Goal: Task Accomplishment & Management: Complete application form

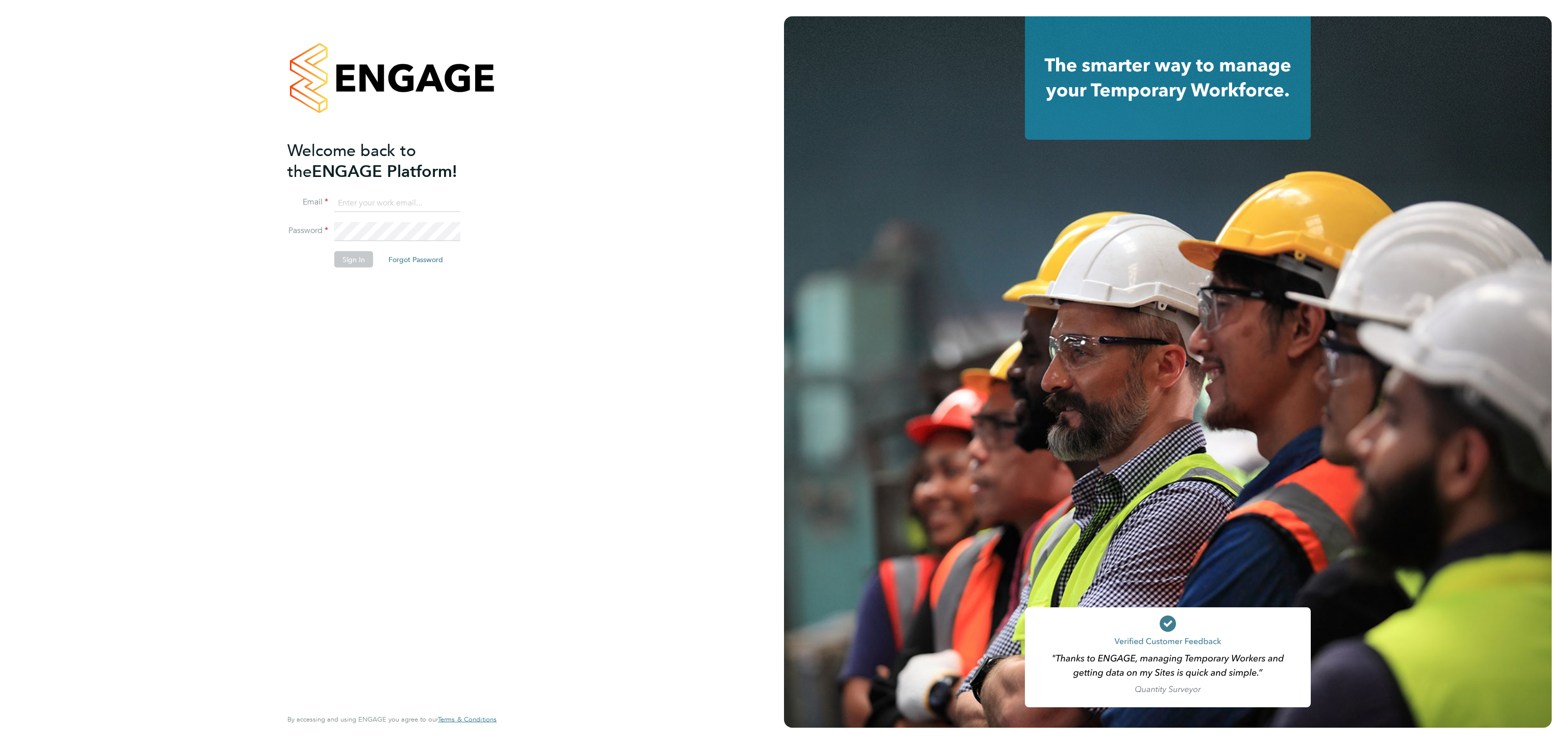
type input "nitin79821@gmail.com"
click at [351, 258] on button "Sign In" at bounding box center [353, 259] width 39 height 16
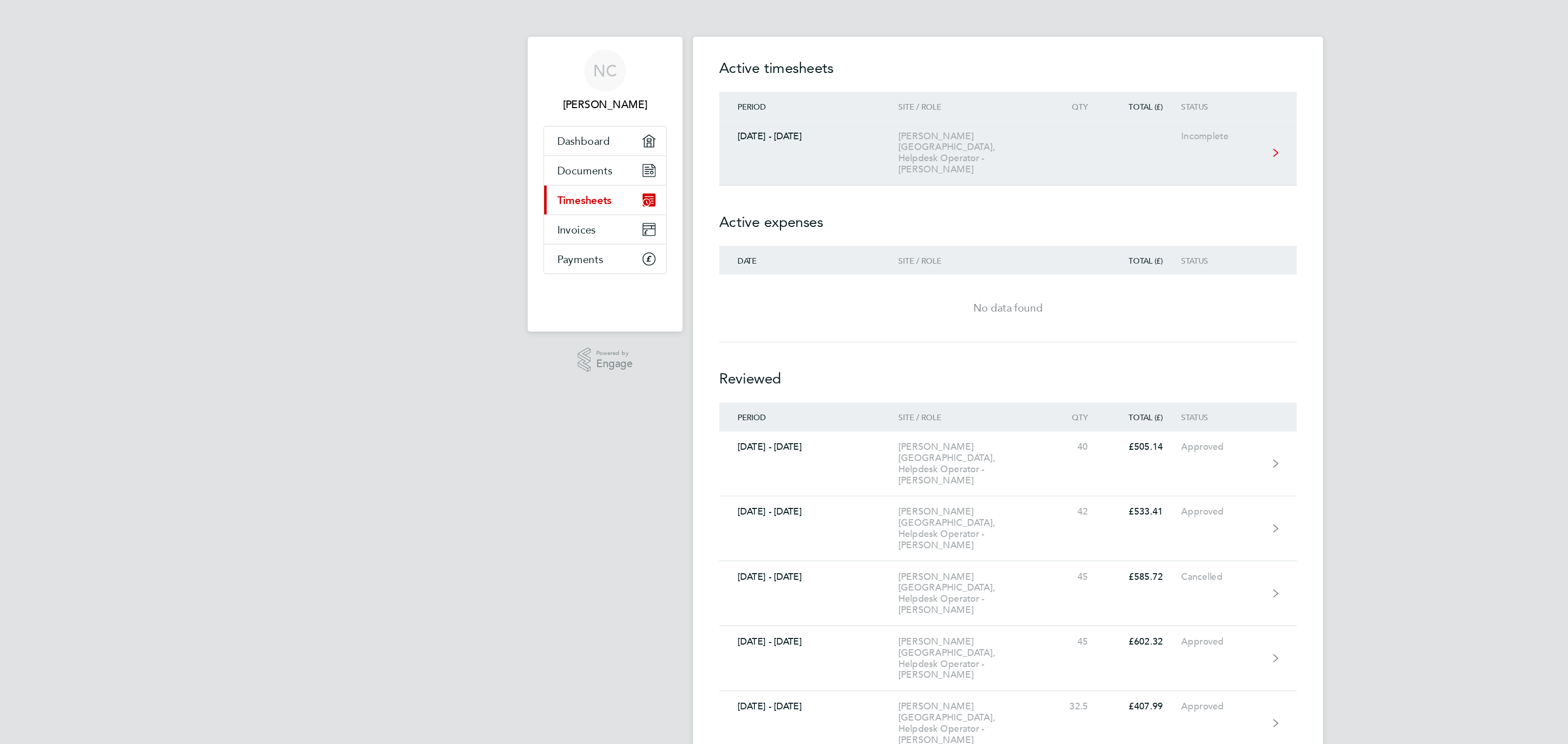
click at [739, 105] on div "[PERSON_NAME][GEOGRAPHIC_DATA], Helpdesk Operator - [PERSON_NAME]" at bounding box center [757, 119] width 117 height 35
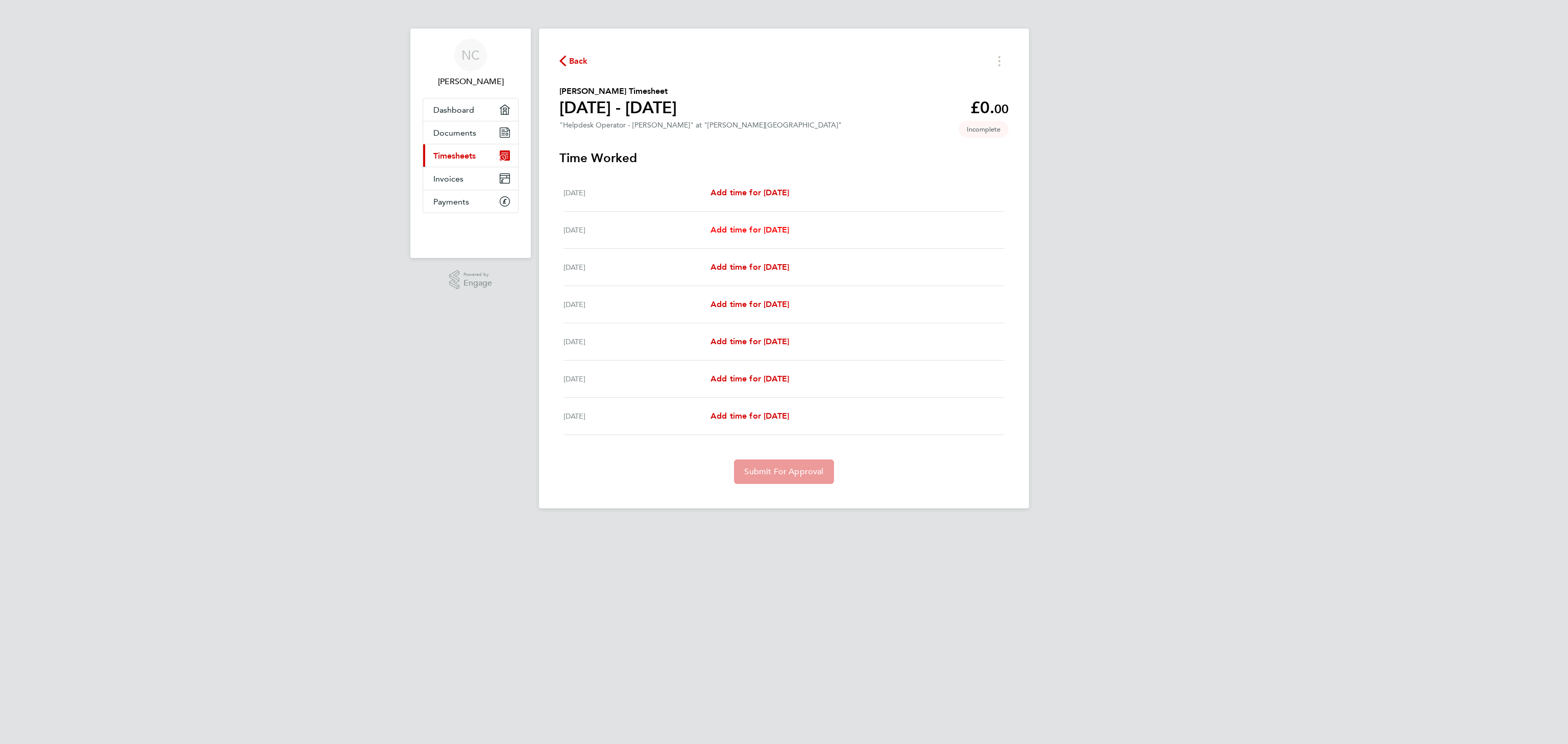
click at [751, 226] on span "Add time for [DATE]" at bounding box center [749, 230] width 78 height 10
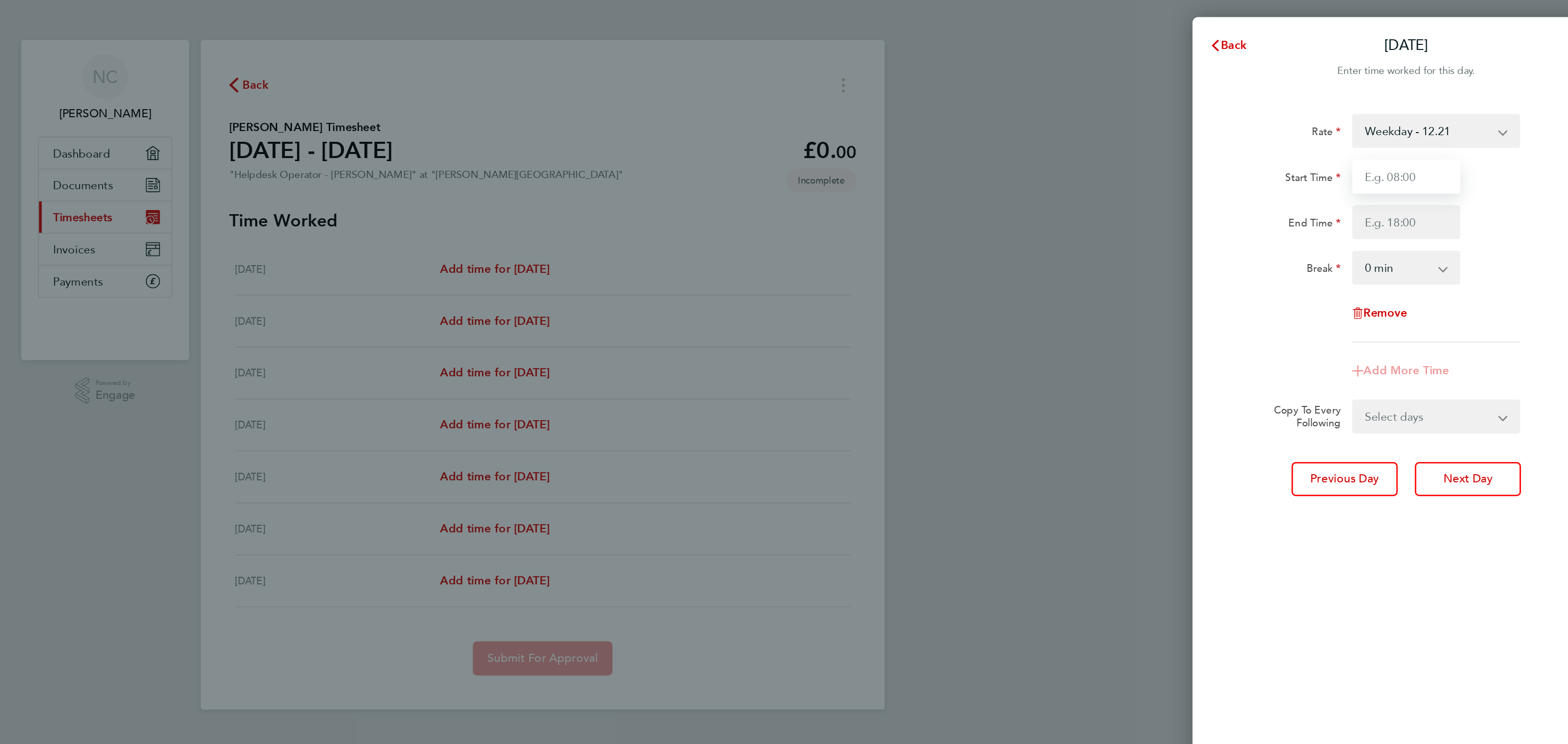
click at [1383, 128] on input "Start Time" at bounding box center [1403, 126] width 77 height 25
type input "11:30"
click at [1395, 159] on input "End Time" at bounding box center [1403, 158] width 77 height 25
type input "18:00"
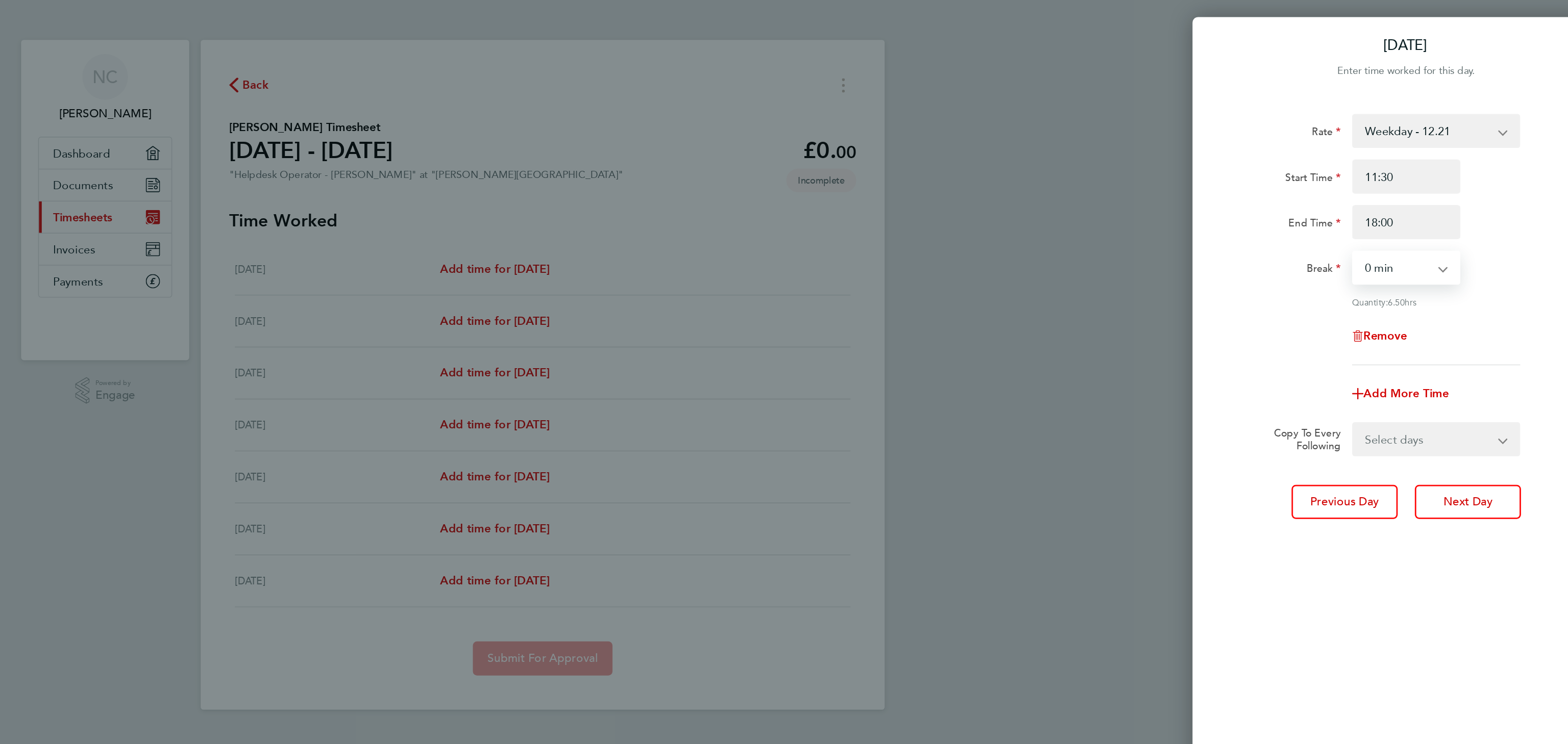
click at [1393, 193] on select "0 min 15 min 30 min 45 min 60 min 75 min 90 min" at bounding box center [1397, 192] width 63 height 23
select select "30"
click at [1365, 181] on select "0 min 15 min 30 min 45 min 60 min 75 min 90 min" at bounding box center [1397, 192] width 63 height 23
click at [1399, 287] on div "Add More Time" at bounding box center [1403, 282] width 86 height 25
click at [1404, 282] on span "Add More Time" at bounding box center [1403, 282] width 61 height 10
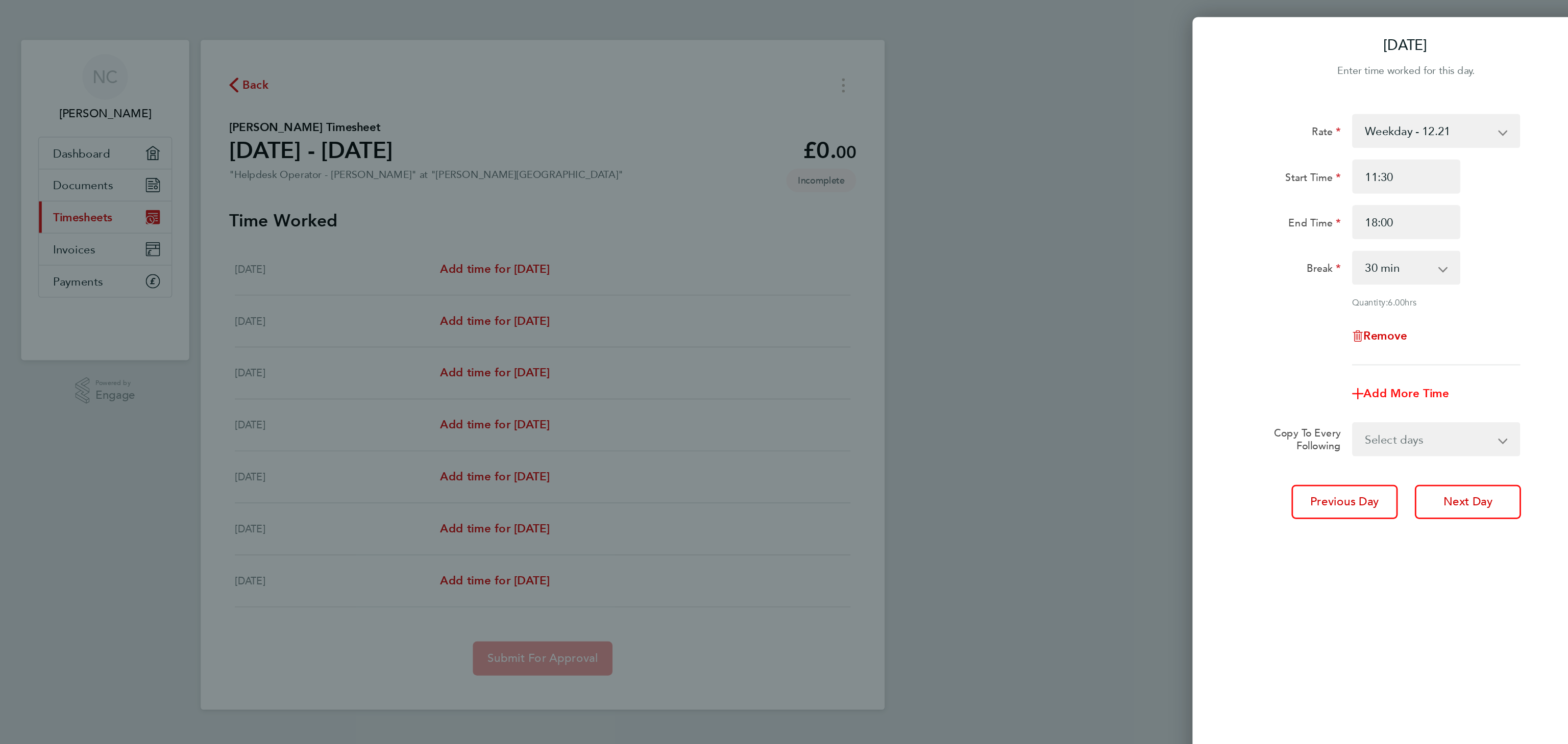
select select "null"
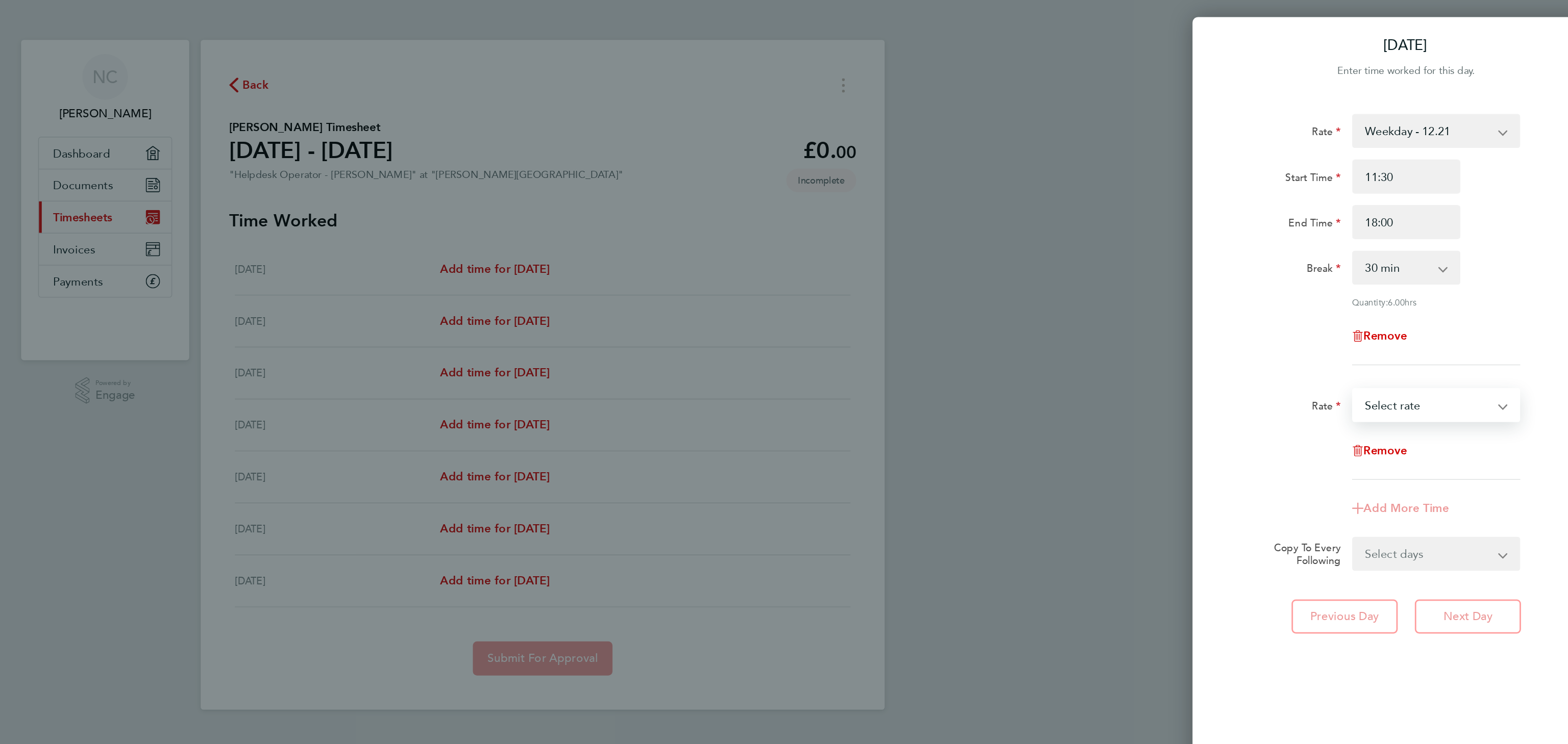
click at [1404, 289] on select "Evening & Weekend - 15.00 x1.5 - 18.32 Weekday - 12.21 Bank Holiday - 15.00 Sel…" at bounding box center [1418, 290] width 106 height 23
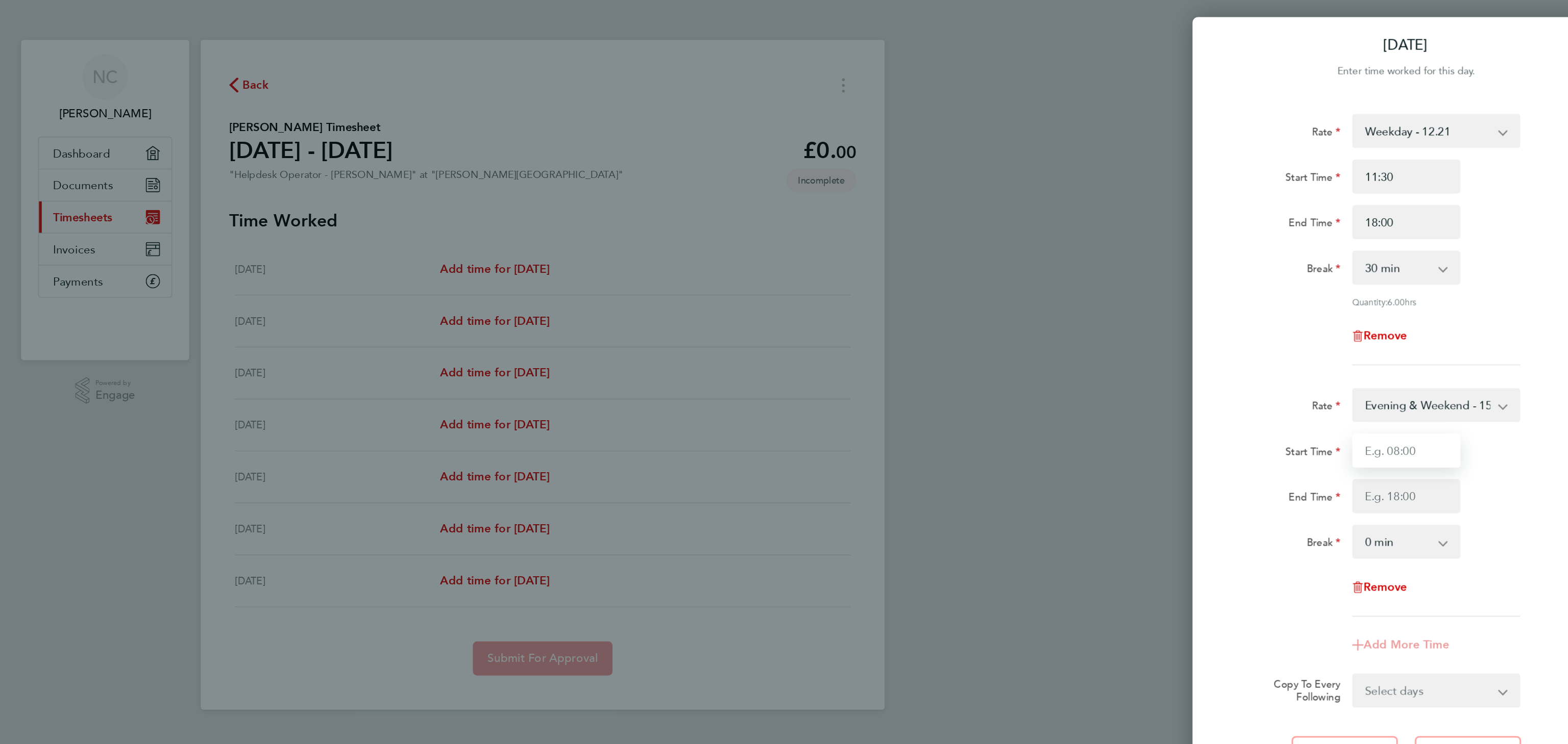
click at [1385, 324] on input "Start Time" at bounding box center [1403, 323] width 77 height 25
type input "18:00"
click at [1385, 356] on input "End Time" at bounding box center [1403, 355] width 77 height 25
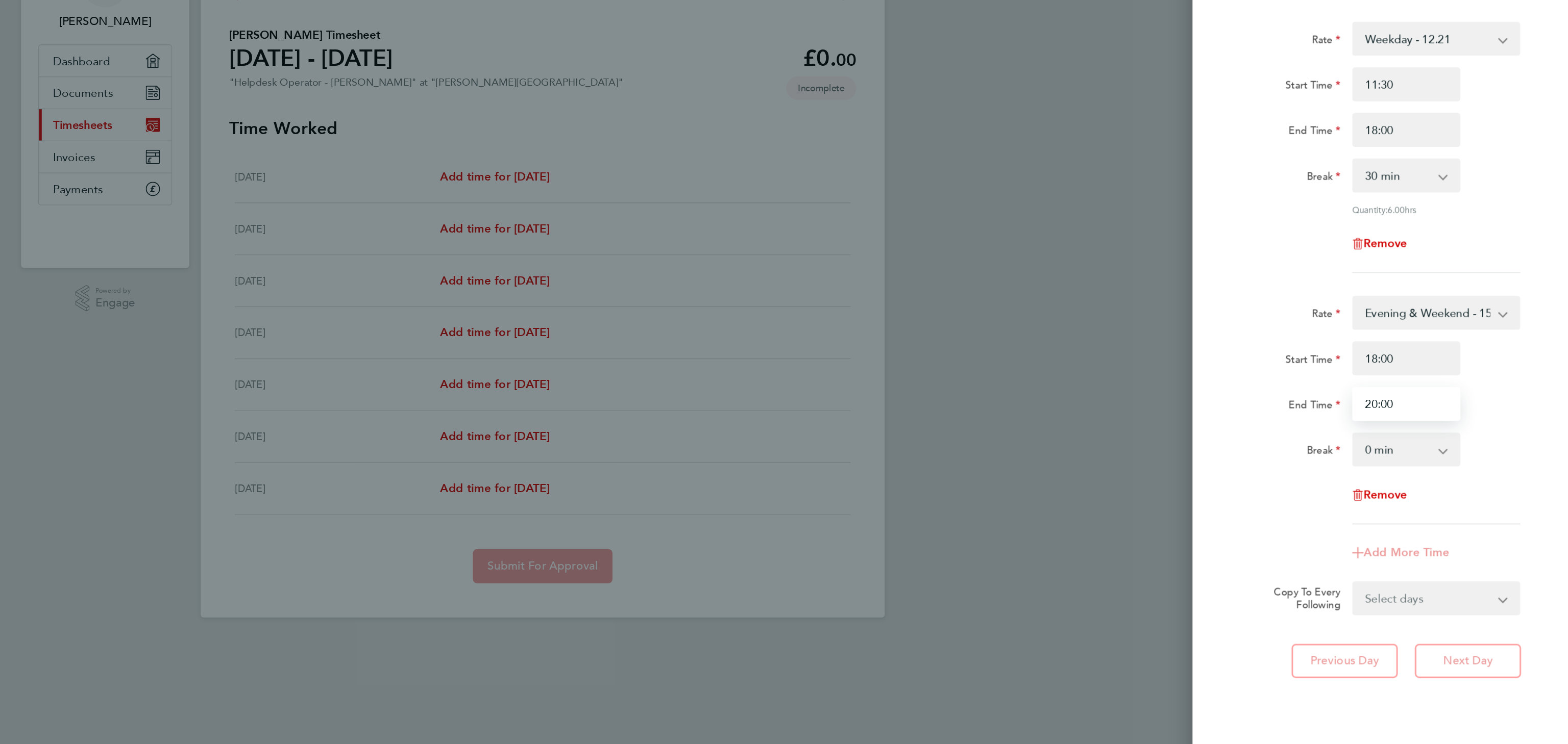
type input "20:00"
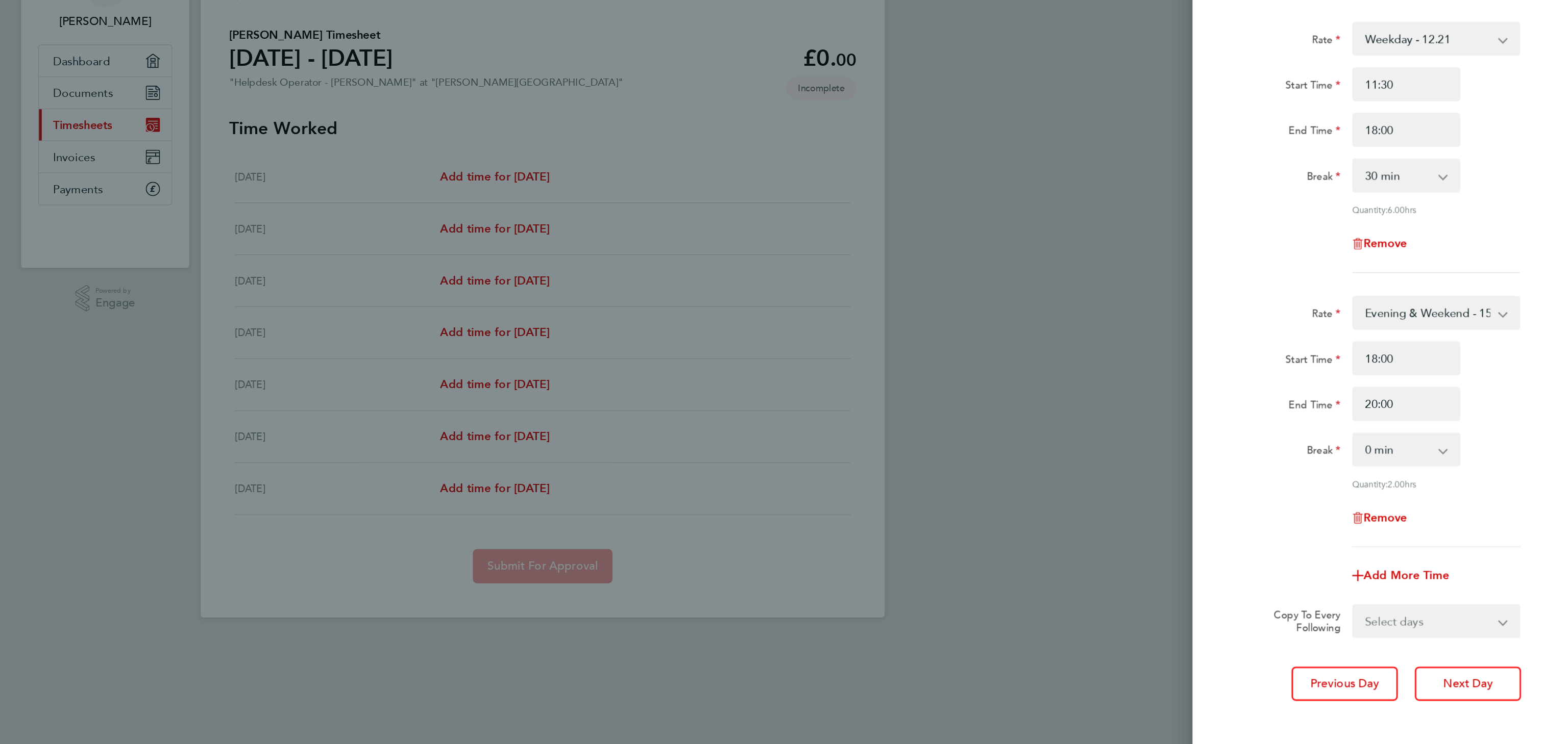
click at [1400, 481] on form "Rate Weekday - 12.21 Evening & Weekend - 15.00 x1.5 - 18.32 Bank Holiday - 15.0…" at bounding box center [1403, 302] width 249 height 442
click at [1456, 563] on button "Next Day" at bounding box center [1446, 556] width 76 height 25
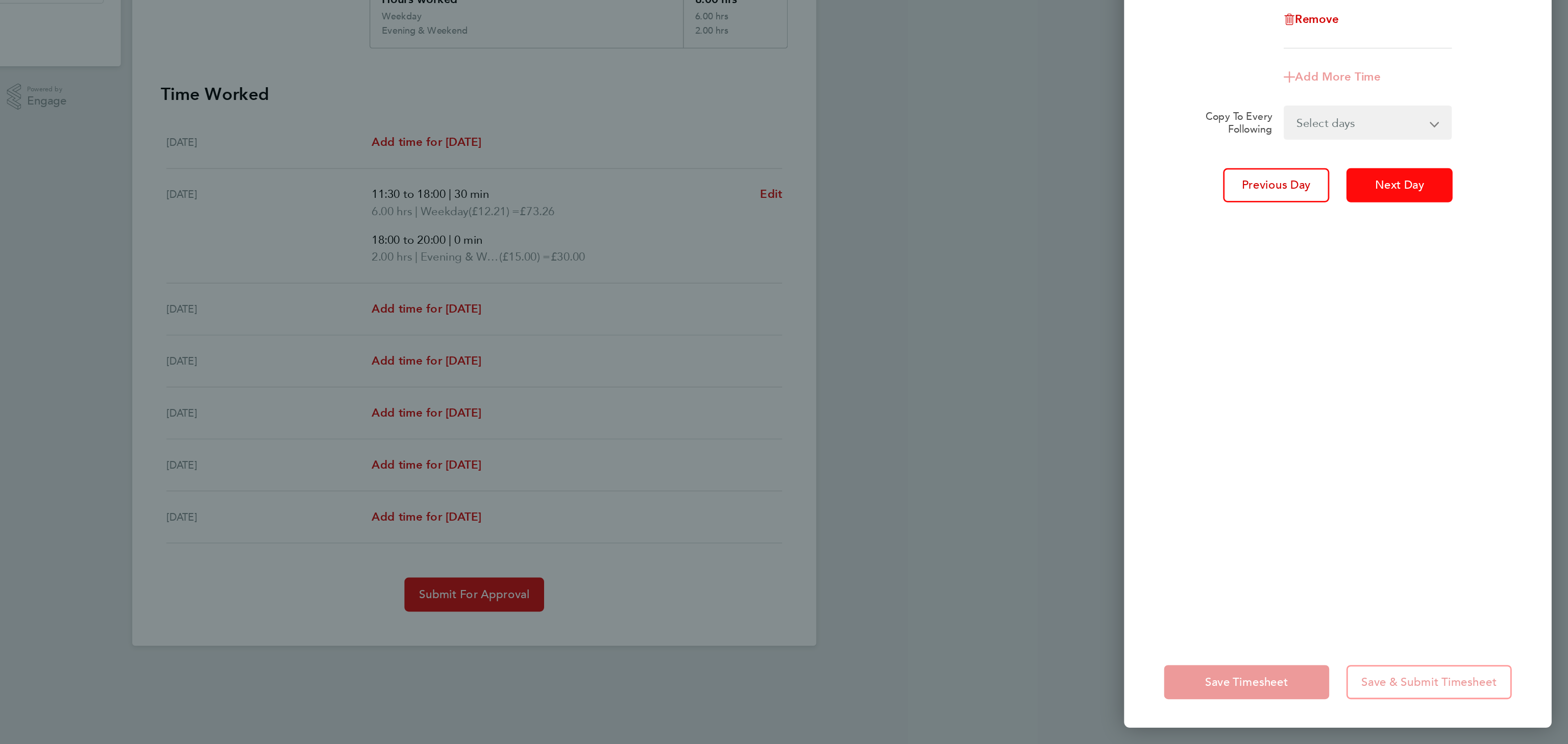
click at [1434, 345] on span "Next Day" at bounding box center [1447, 343] width 36 height 10
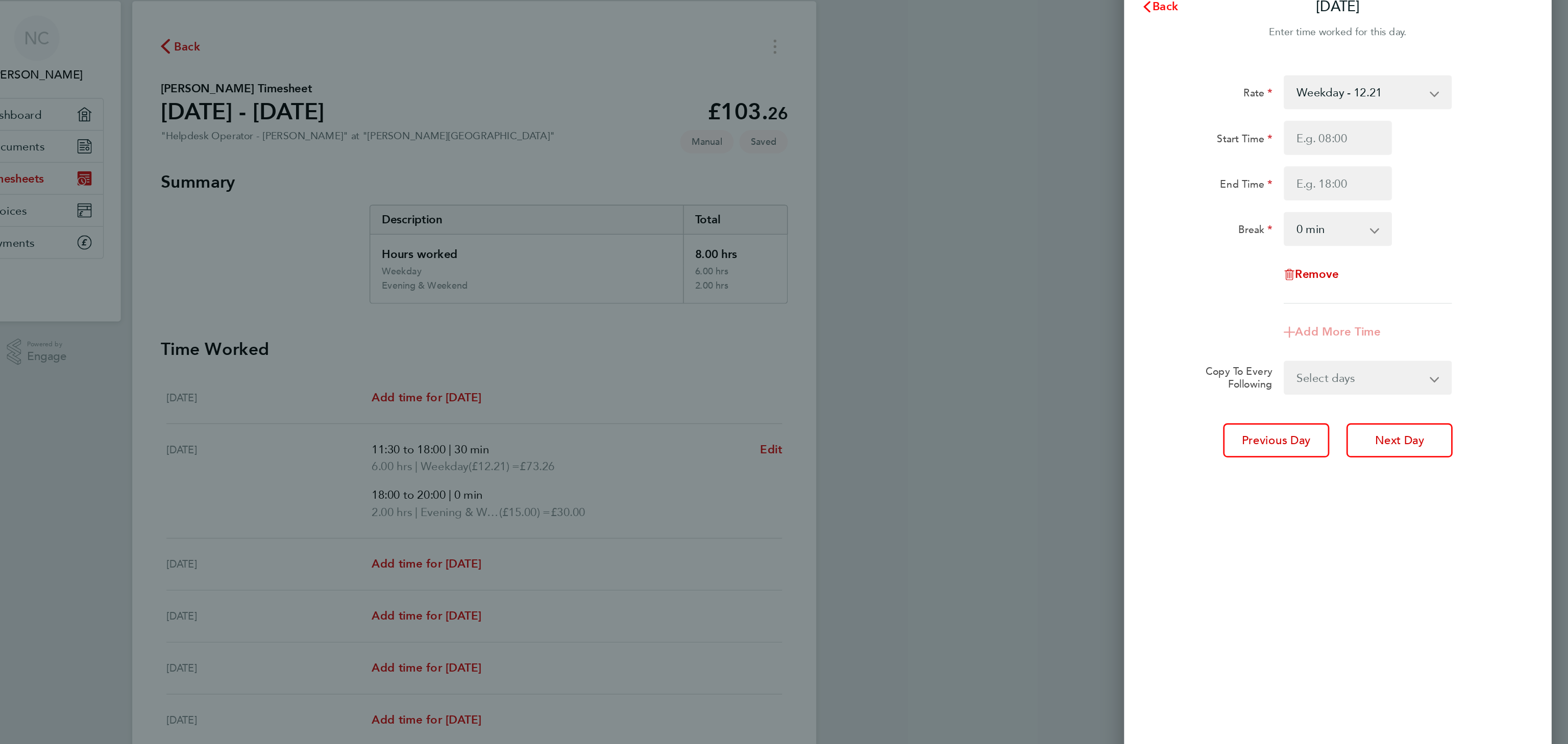
click at [1290, 34] on button "Back" at bounding box center [1275, 33] width 48 height 21
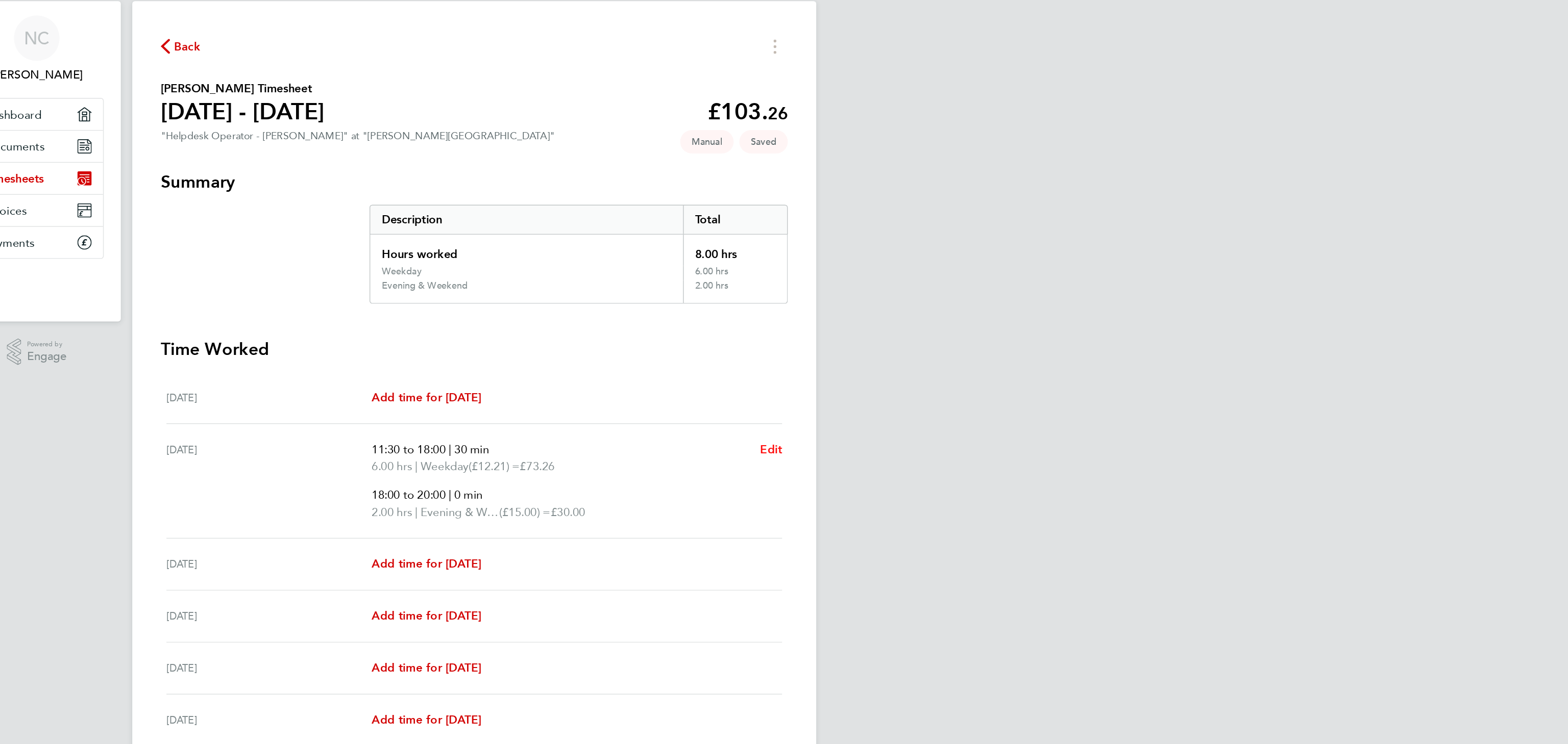
click at [989, 346] on span "Edit" at bounding box center [997, 350] width 16 height 10
select select "30"
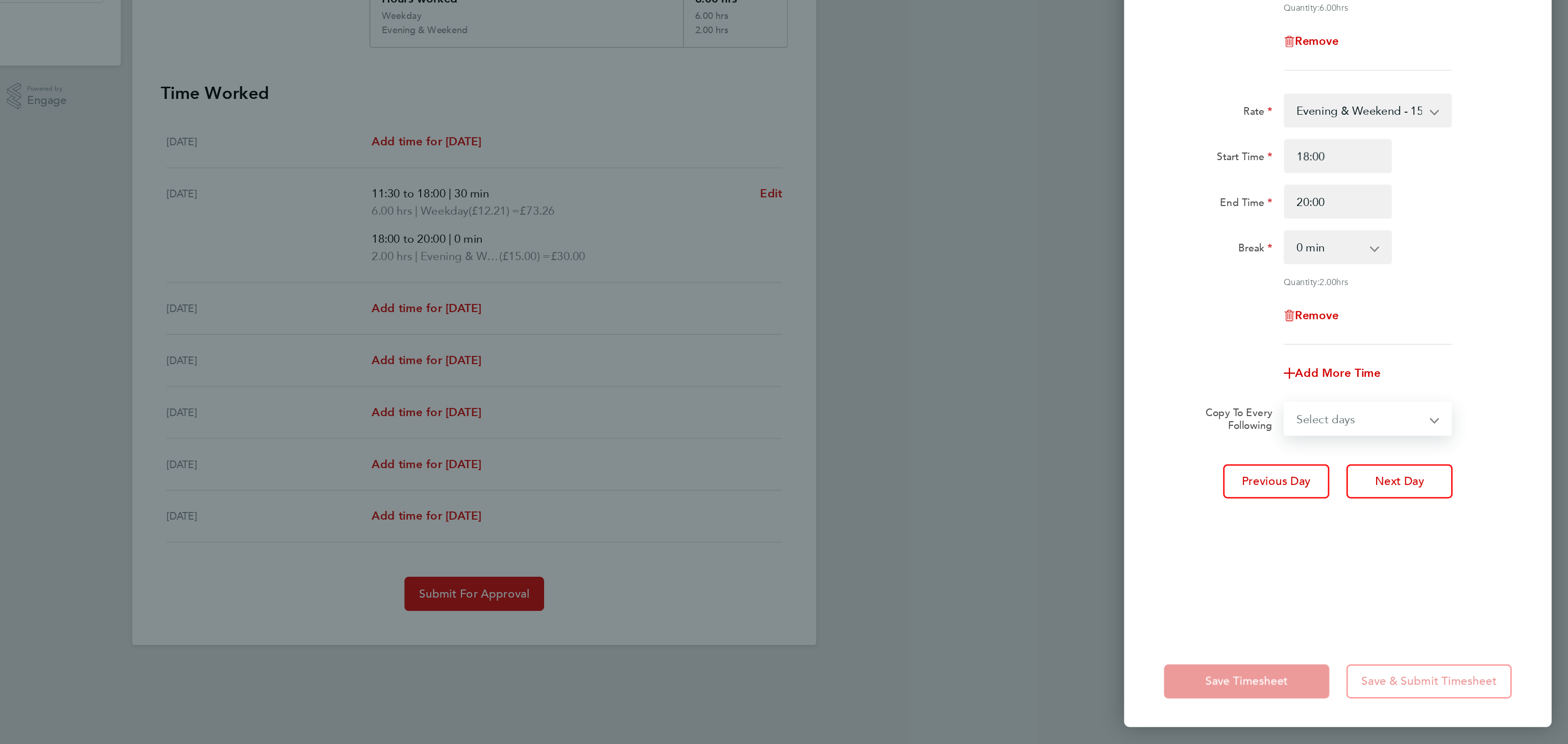
click at [1399, 512] on select "Select days Day Weekday (Mon-Fri) Weekend (Sat-Sun) [DATE] [DATE] [DATE] [DATE]…" at bounding box center [1419, 511] width 107 height 23
select select "WED"
click at [1365, 500] on select "Select days Day Weekday (Mon-Fri) Weekend (Sat-Sun) [DATE] [DATE] [DATE] [DATE]…" at bounding box center [1419, 511] width 107 height 23
select select "[DATE]"
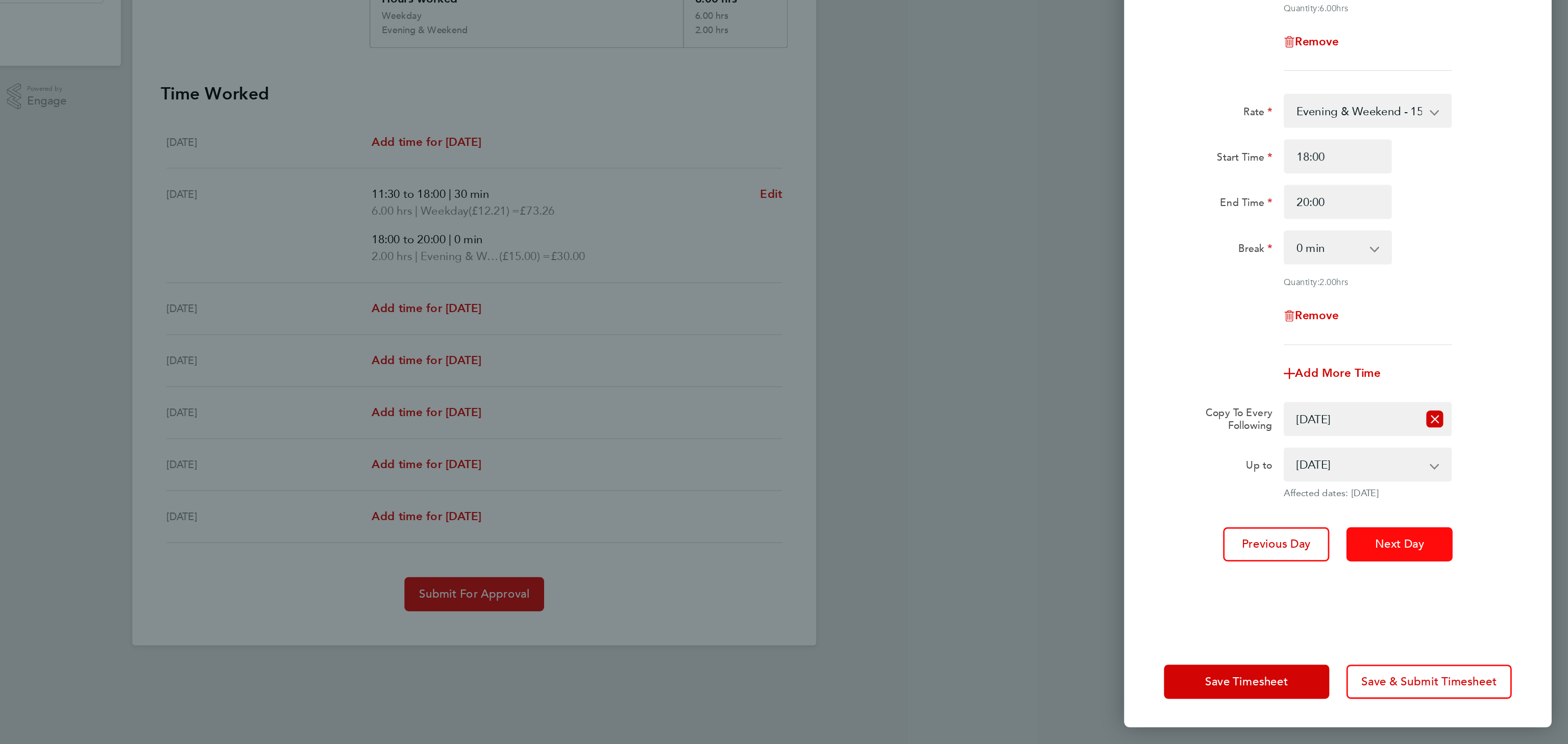
click at [1436, 596] on span "Next Day" at bounding box center [1447, 601] width 36 height 10
select select "0: null"
select select "30"
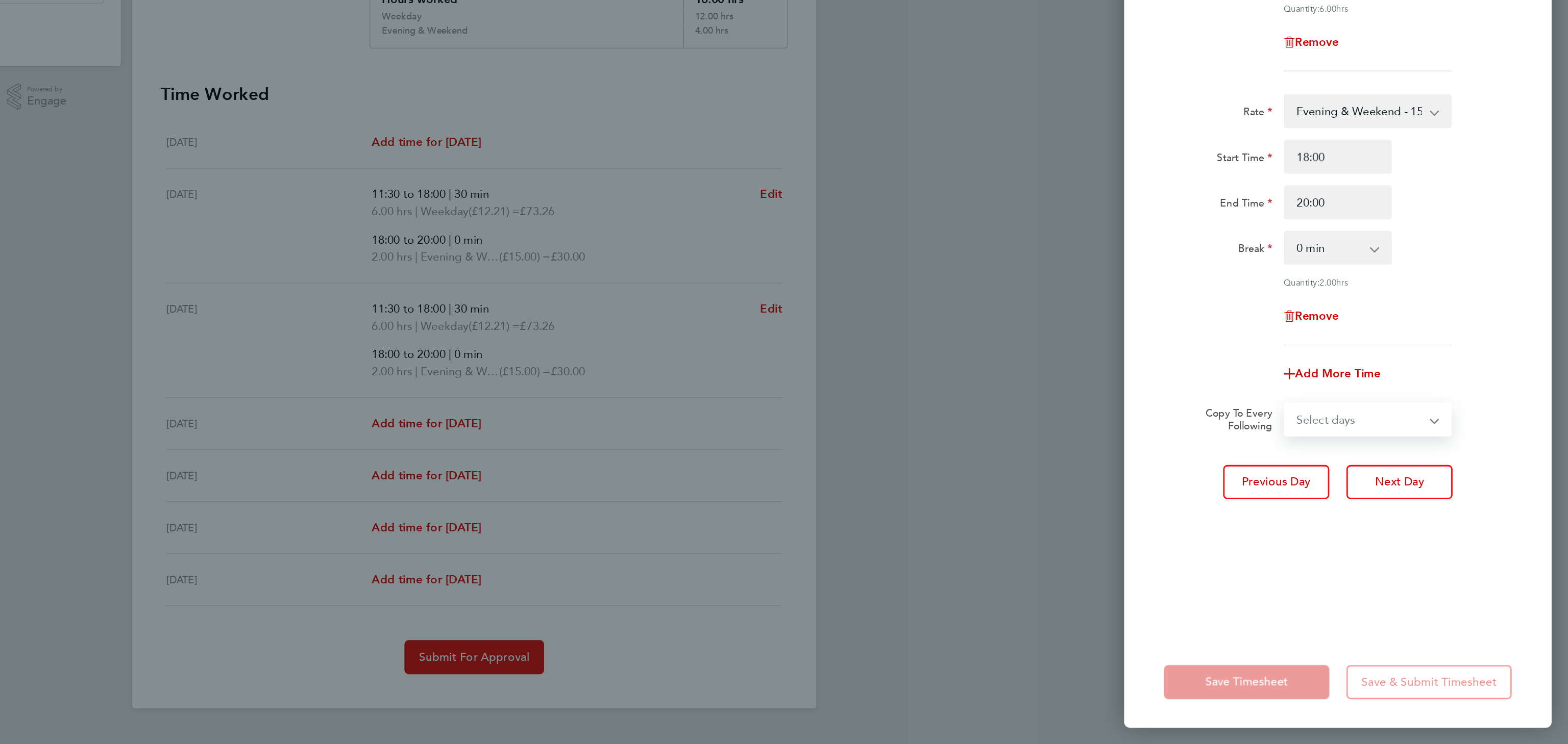
click at [1399, 510] on select "Select days Day Weekday (Mon-Fri) Weekend (Sat-Sun) [DATE] [DATE] [DATE] [DATE]" at bounding box center [1419, 511] width 107 height 23
select select "THU"
click at [1365, 500] on select "Select days Day Weekday (Mon-Fri) Weekend (Sat-Sun) [DATE] [DATE] [DATE] [DATE]" at bounding box center [1419, 511] width 107 height 23
select select "[DATE]"
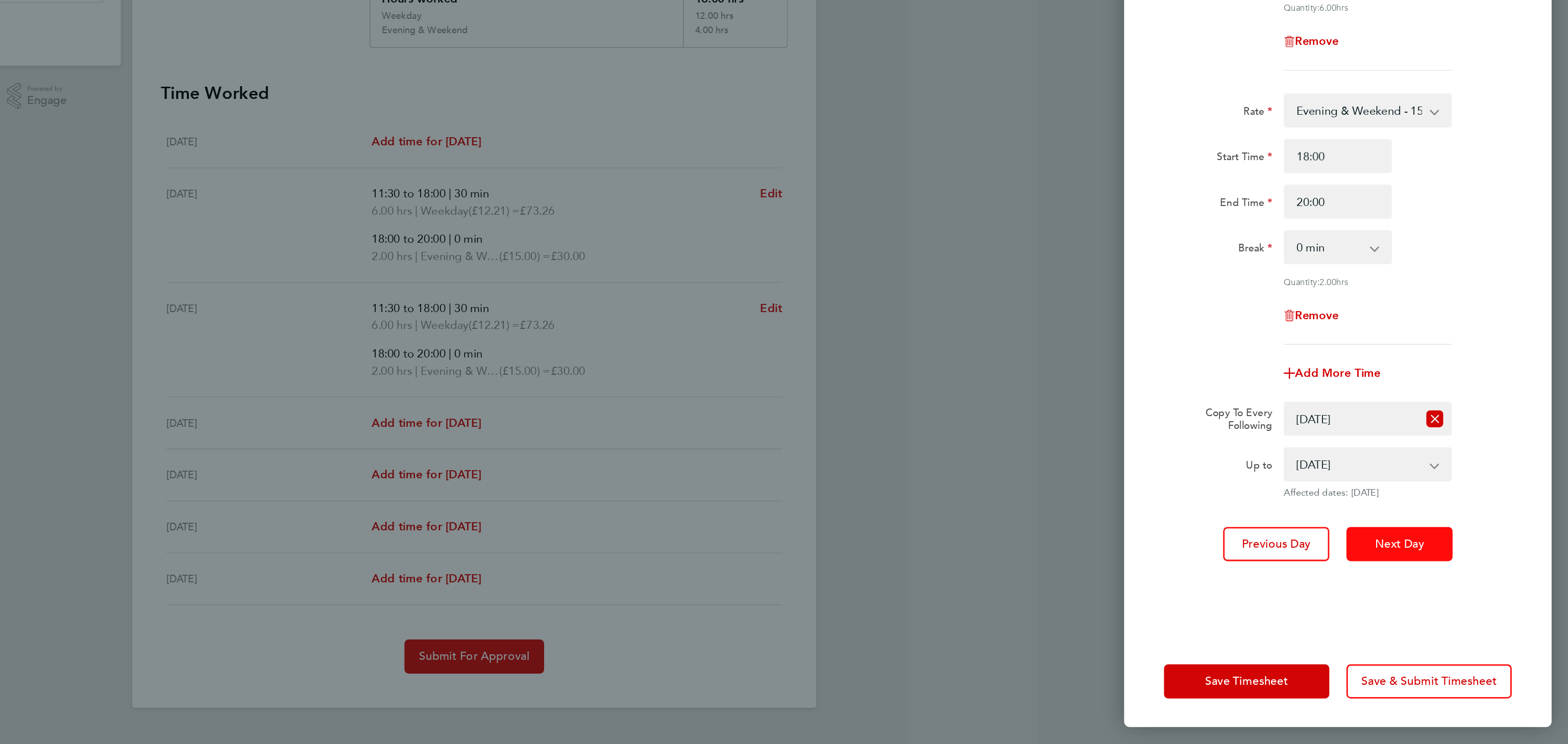
click at [1437, 597] on span "Next Day" at bounding box center [1447, 601] width 36 height 10
select select "0: null"
select select "30"
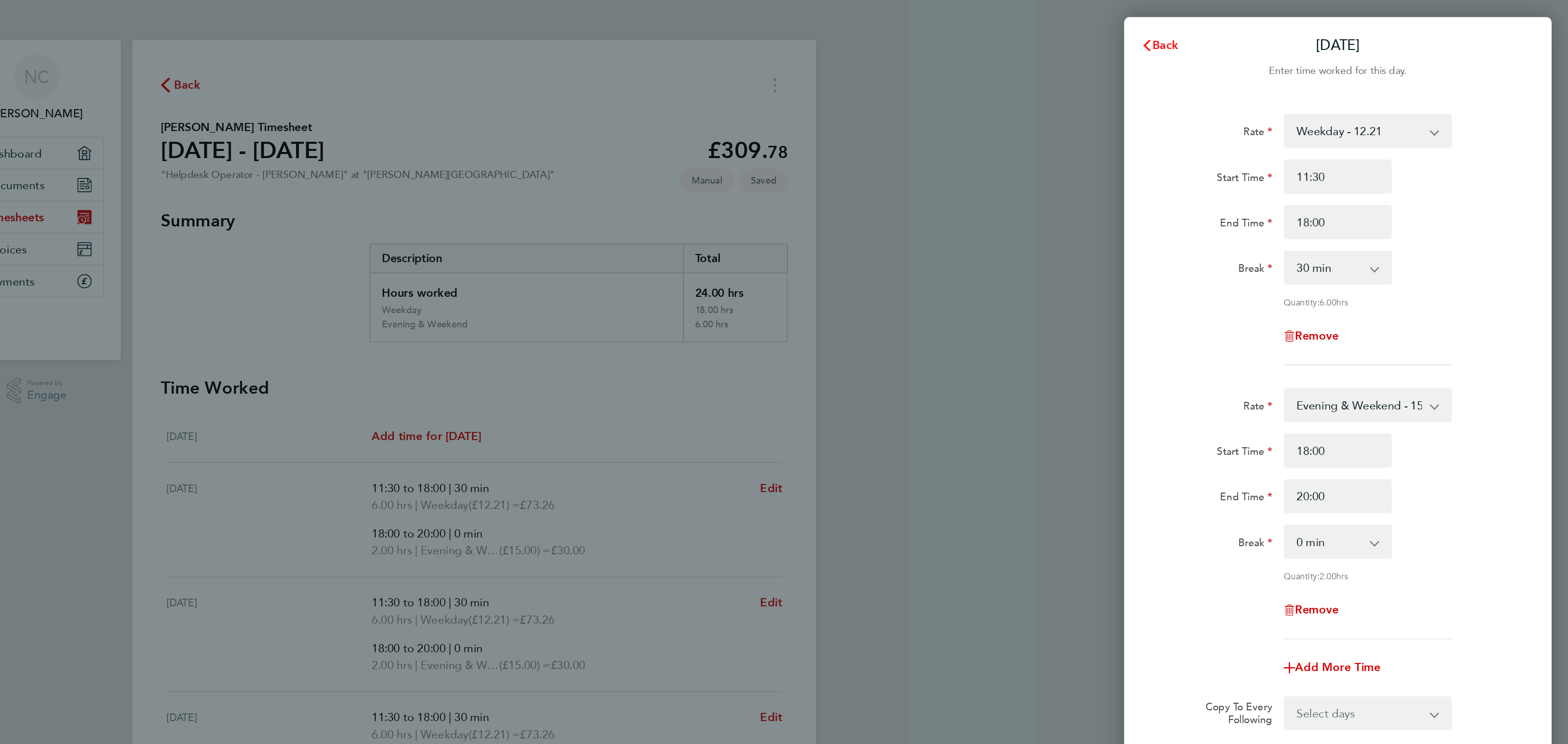
click at [1266, 34] on icon "button" at bounding box center [1266, 33] width 8 height 8
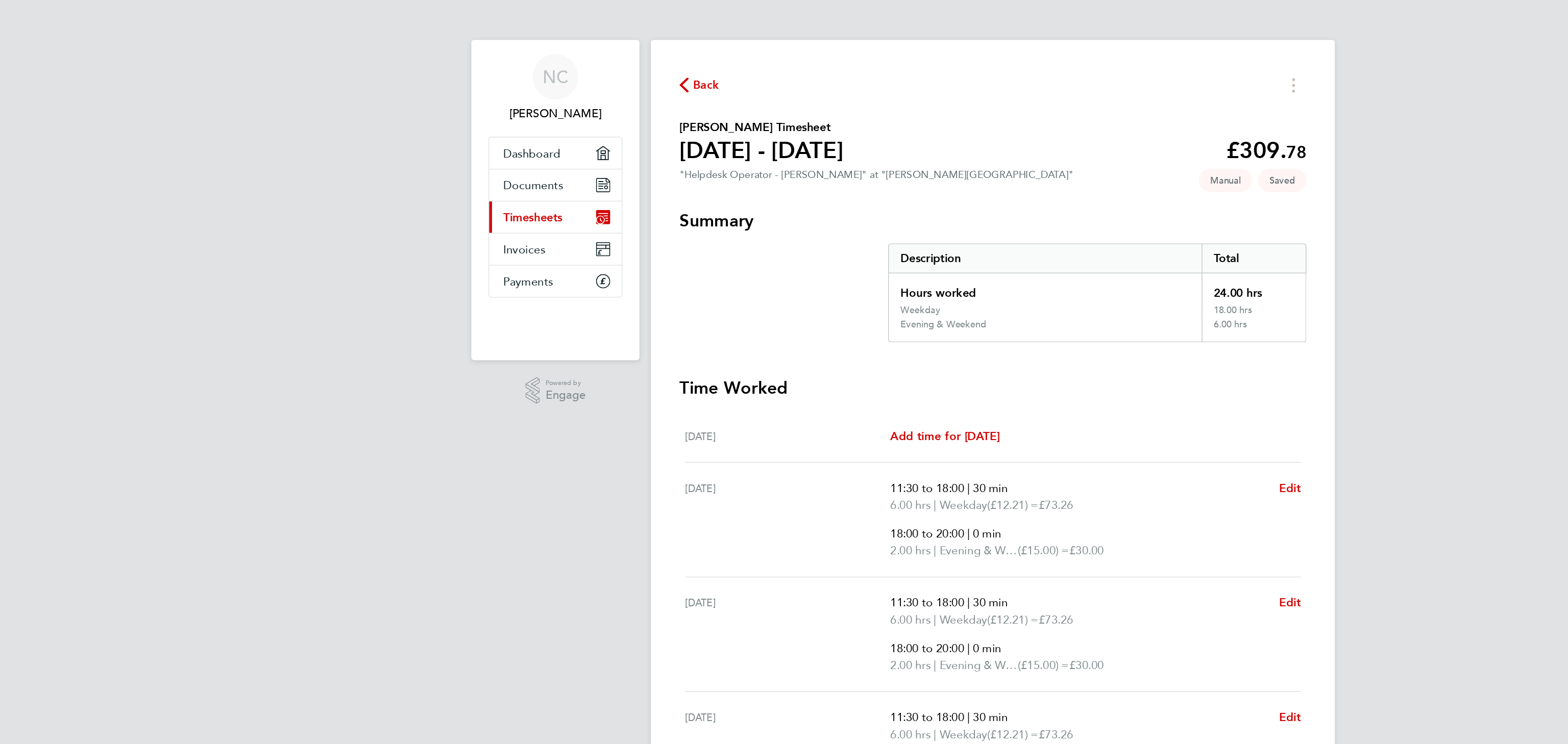
click at [575, 55] on span "Back" at bounding box center [578, 61] width 19 height 12
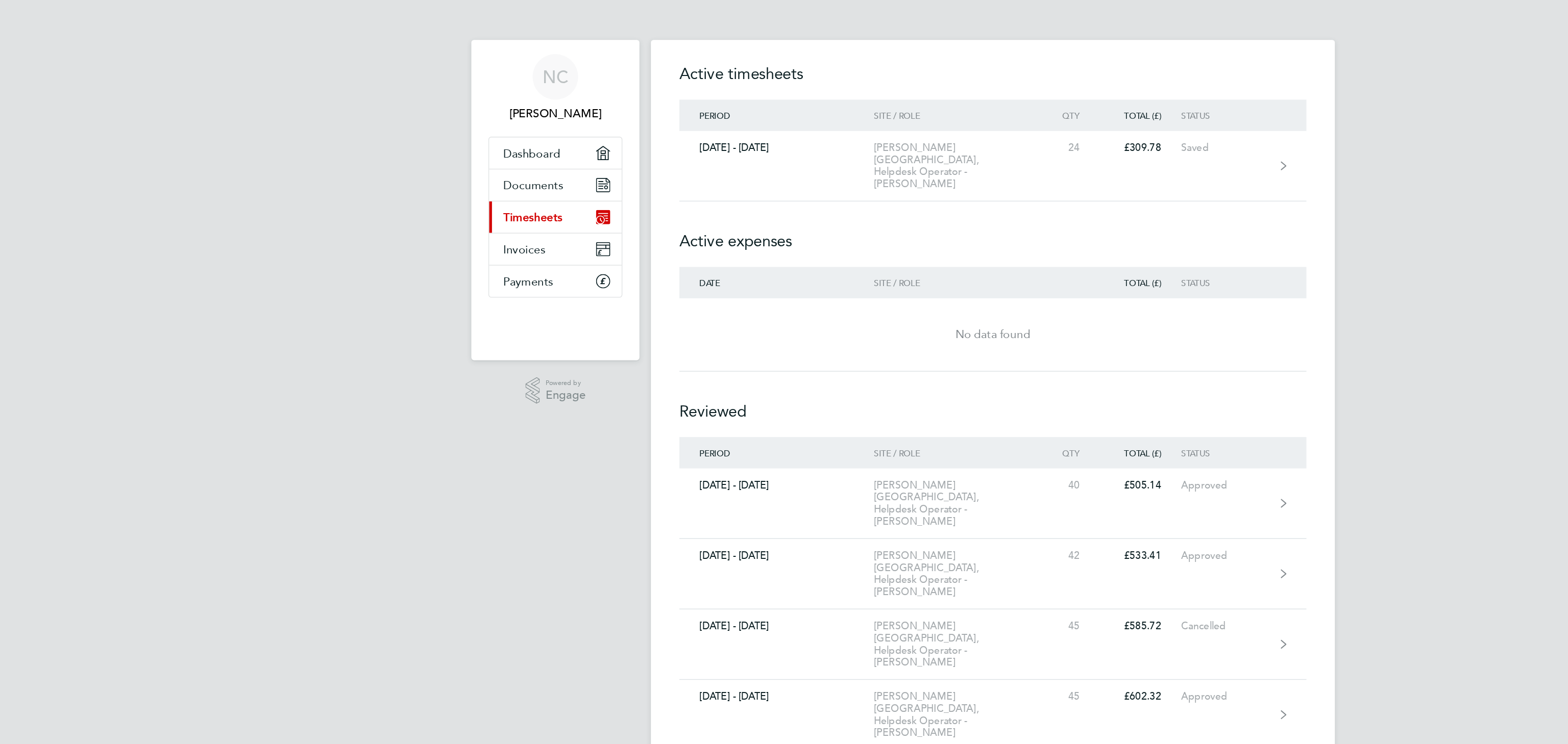
scroll to position [146, 0]
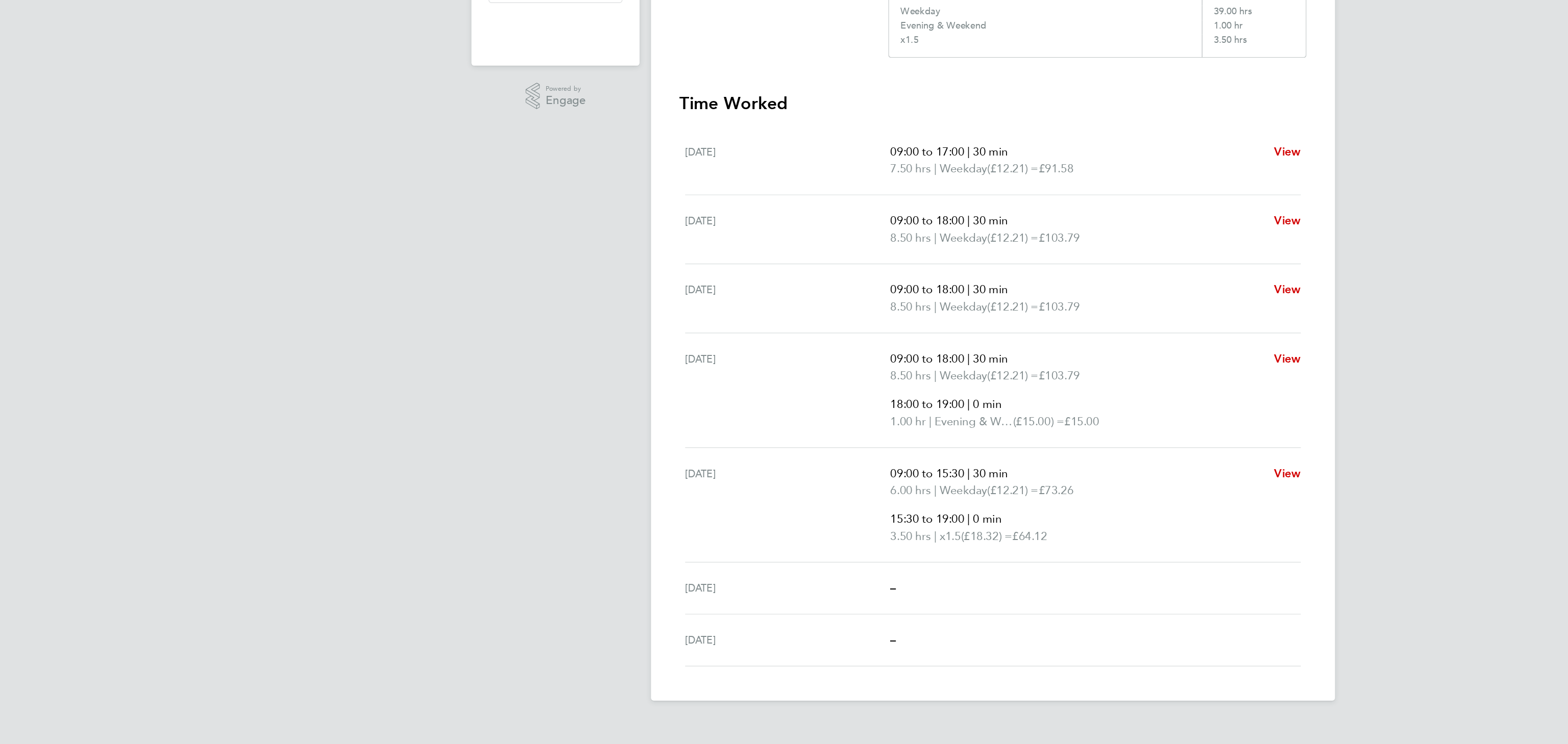
drag, startPoint x: 709, startPoint y: 587, endPoint x: 763, endPoint y: 601, distance: 55.8
click at [763, 601] on div "[DATE] 09:00 to 15:30 | 30 min 6.00 hrs | Weekday (£12.21) = £73.26 15:30 to 19…" at bounding box center [783, 573] width 441 height 82
click at [761, 601] on span "x1.5" at bounding box center [752, 596] width 15 height 12
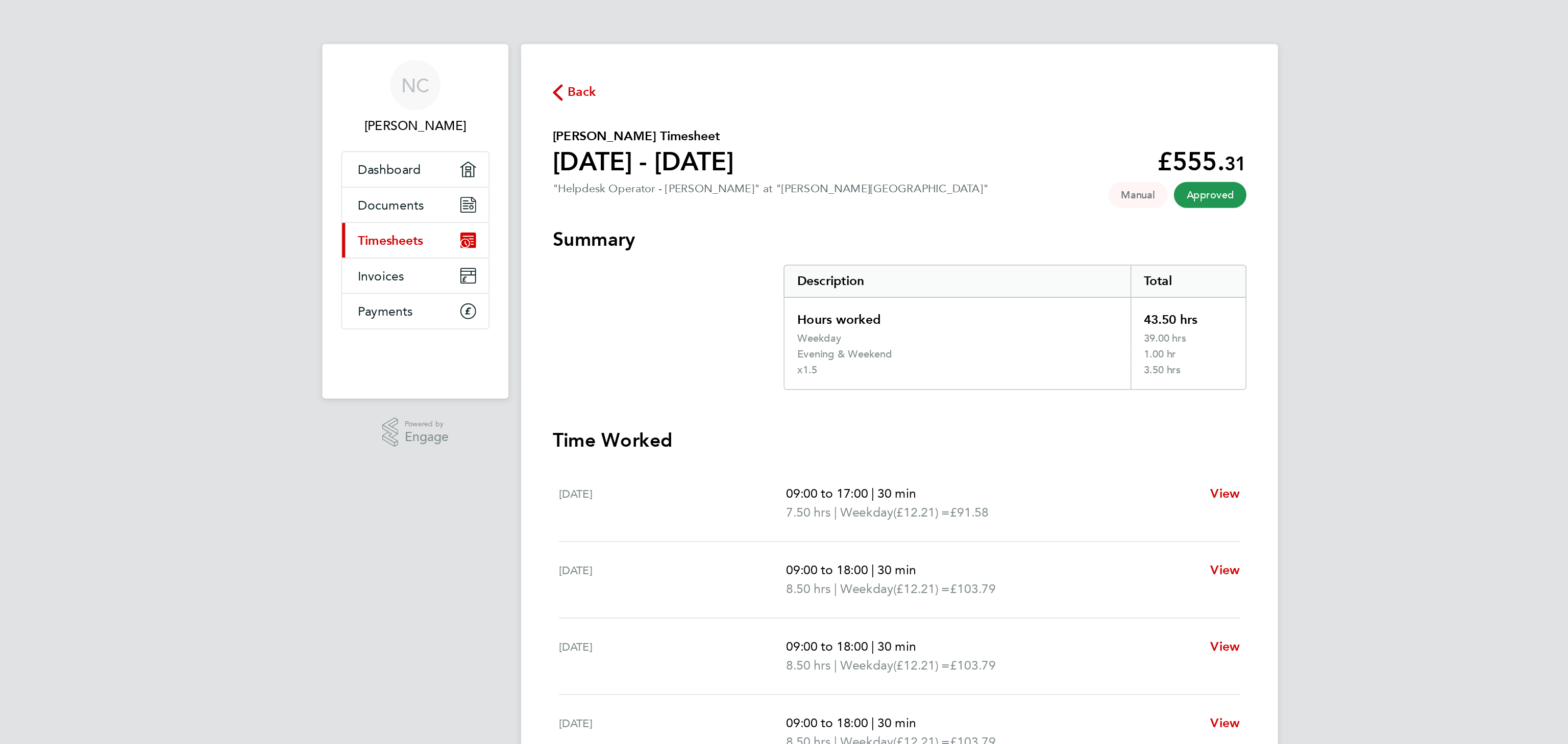
click at [574, 53] on button "Back" at bounding box center [573, 59] width 29 height 13
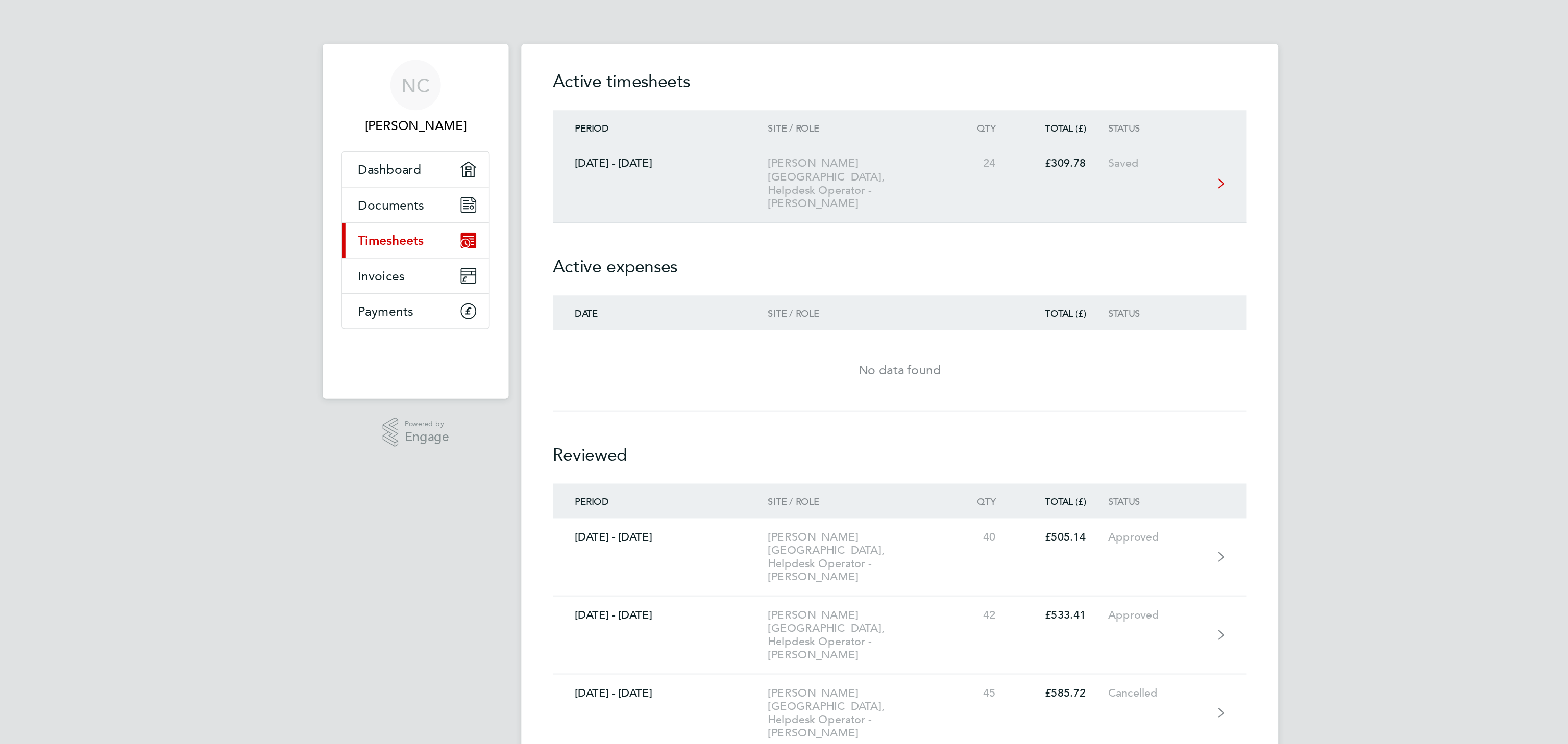
click at [983, 113] on link "[DATE] - [DATE] [PERSON_NAME][GEOGRAPHIC_DATA], Helpdesk Operator - [PERSON_NAM…" at bounding box center [784, 119] width 449 height 50
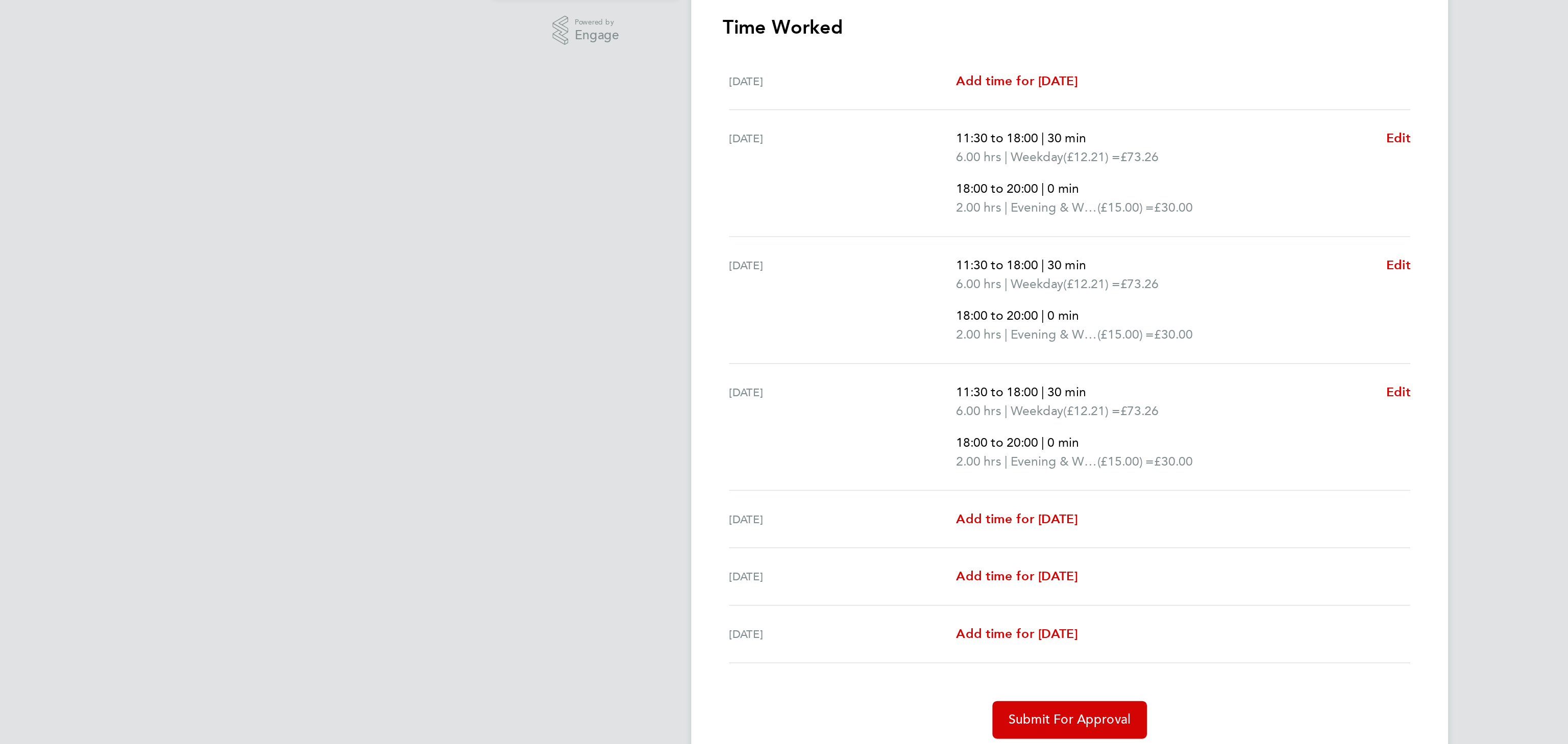
scroll to position [38, 0]
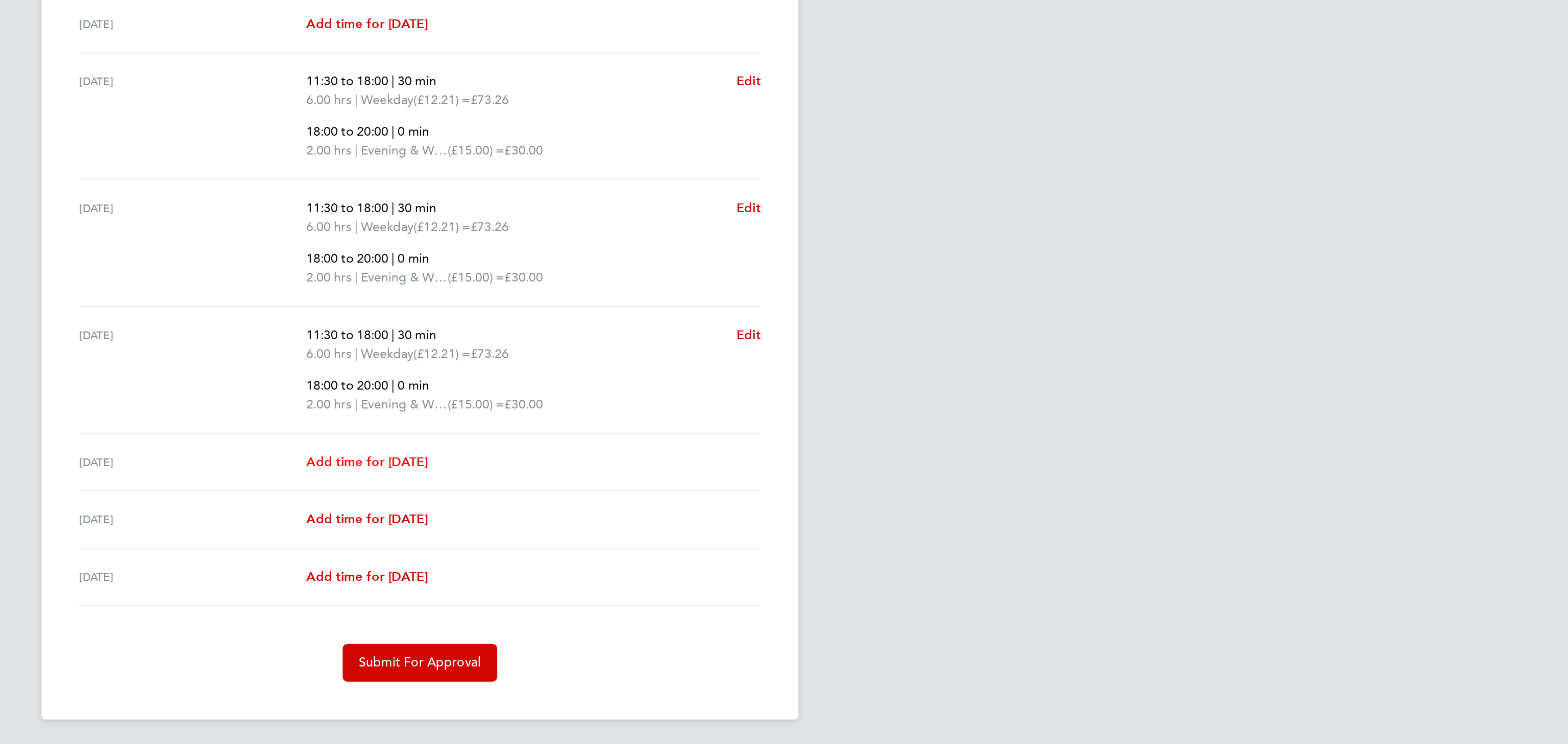
click at [765, 557] on span "Add time for [DATE]" at bounding box center [749, 561] width 78 height 10
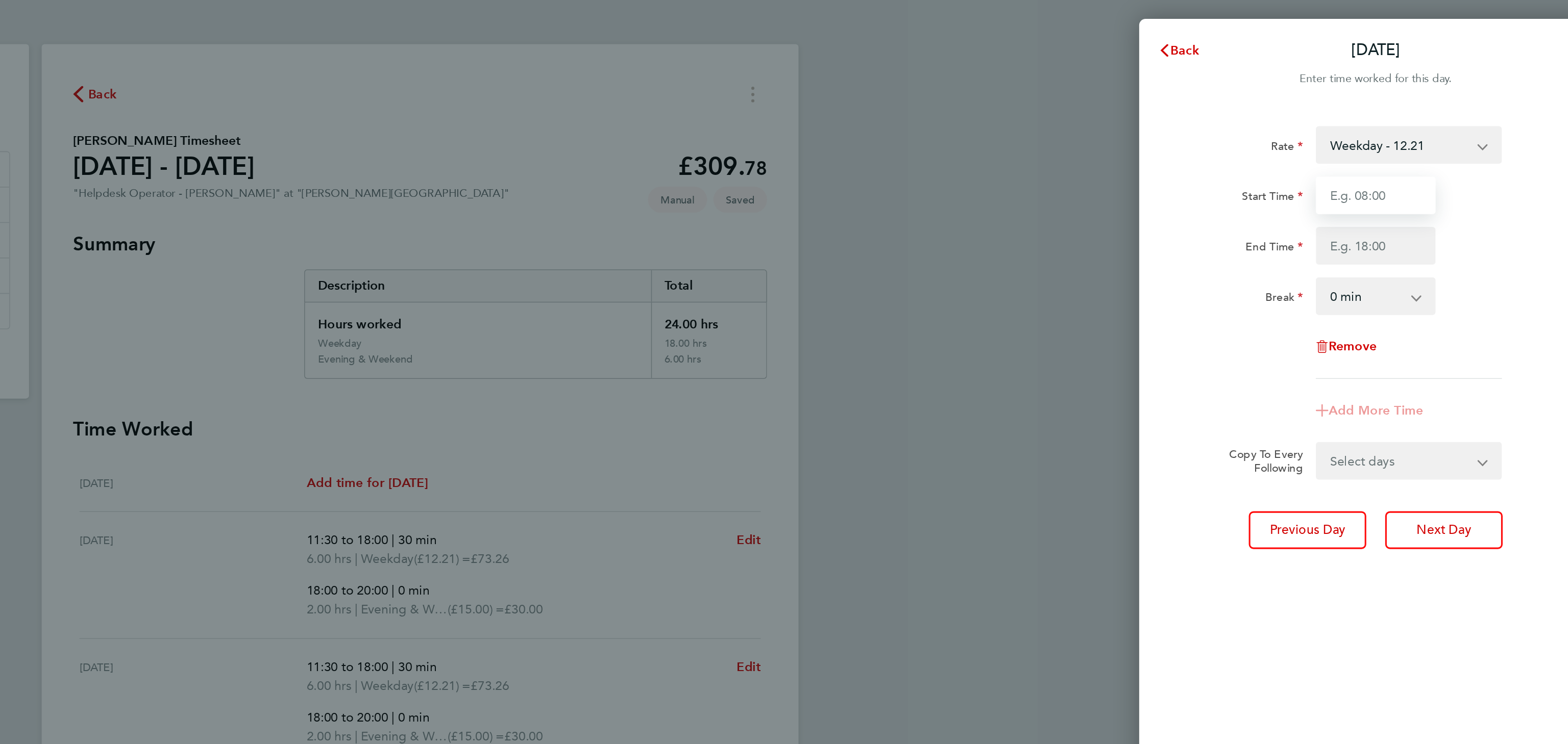
click at [1416, 126] on input "Start Time" at bounding box center [1403, 126] width 77 height 25
type input "11:30"
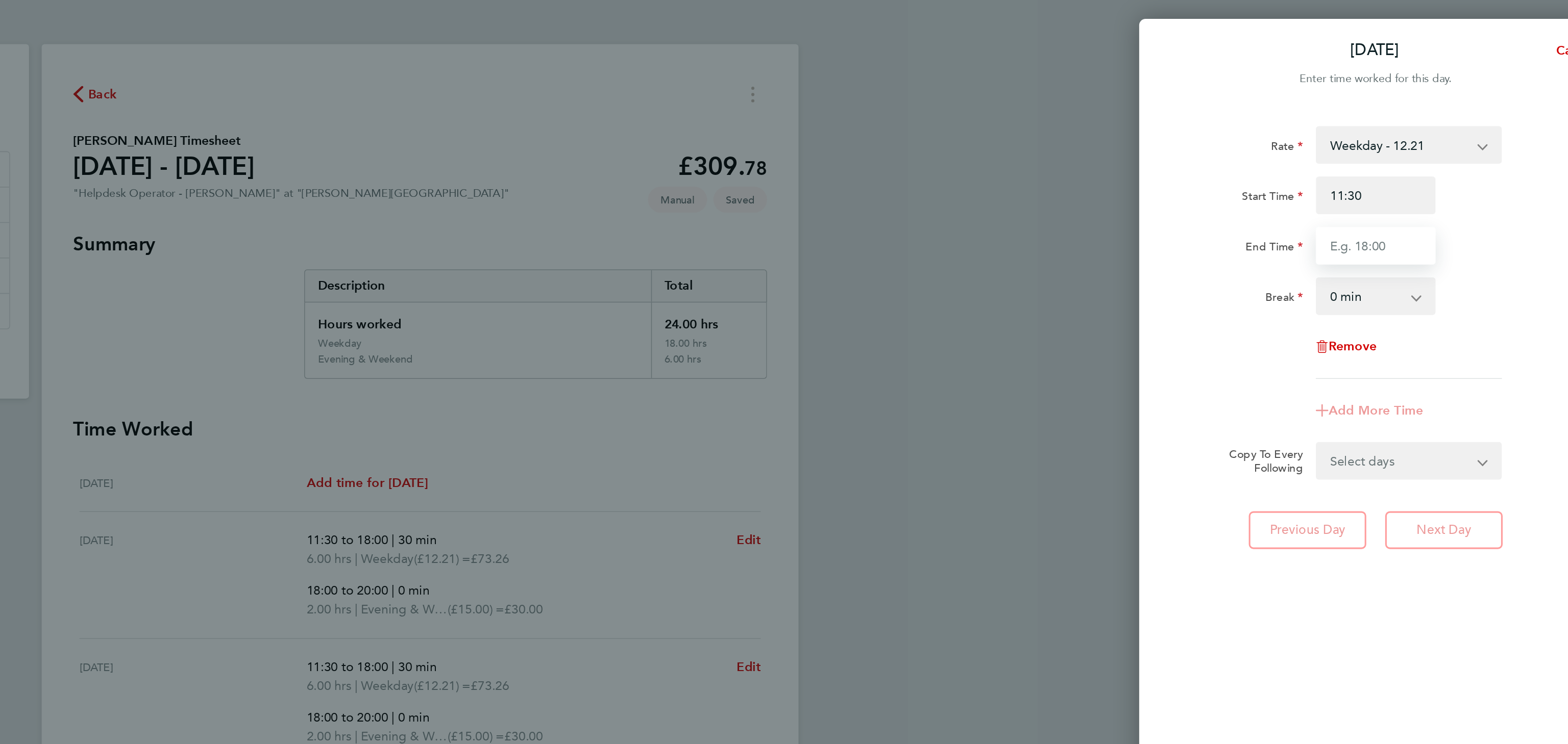
click at [1380, 166] on input "End Time" at bounding box center [1403, 158] width 77 height 25
type input "15:30"
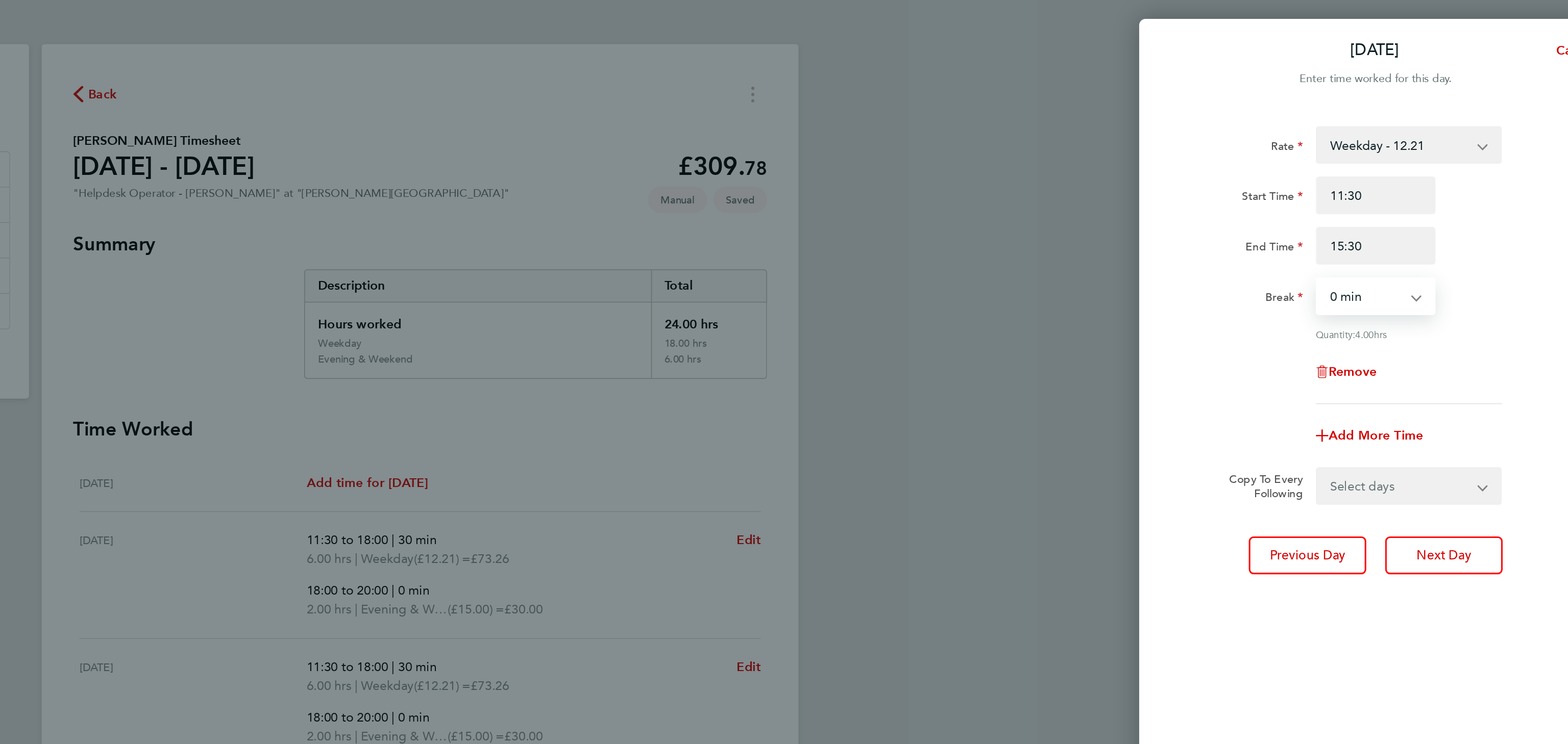
click at [1415, 190] on select "0 min 15 min 30 min 45 min 60 min 75 min 90 min" at bounding box center [1397, 192] width 63 height 23
select select "30"
click at [1365, 181] on select "0 min 15 min 30 min 45 min 60 min 75 min 90 min" at bounding box center [1397, 192] width 63 height 23
click at [1399, 280] on span "Add More Time" at bounding box center [1403, 282] width 61 height 10
select select "null"
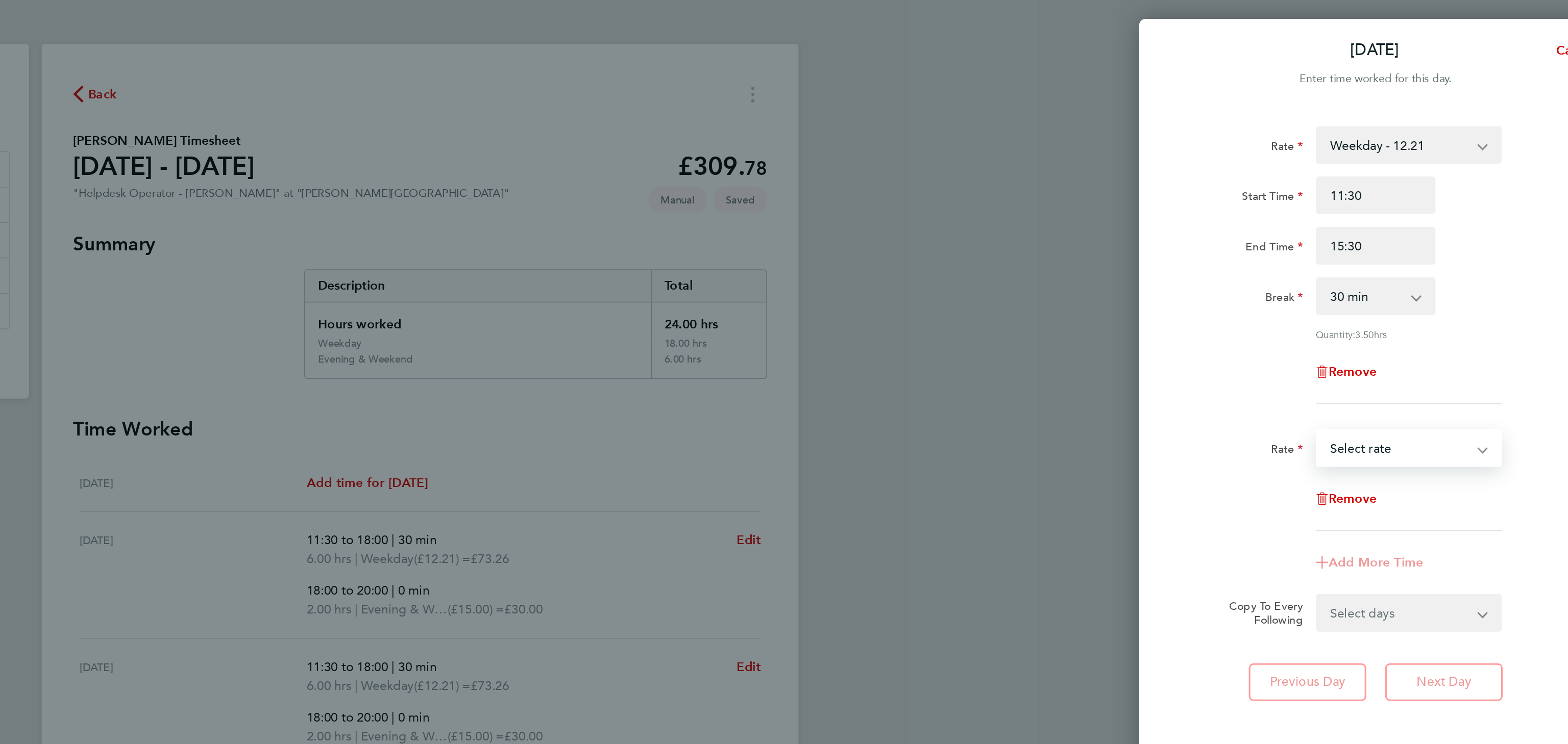
click at [1390, 289] on select "Evening & Weekend - 15.00 x1.5 - 18.32 Bank Holiday - 15.00 Weekday - 12.21 Sel…" at bounding box center [1418, 290] width 106 height 23
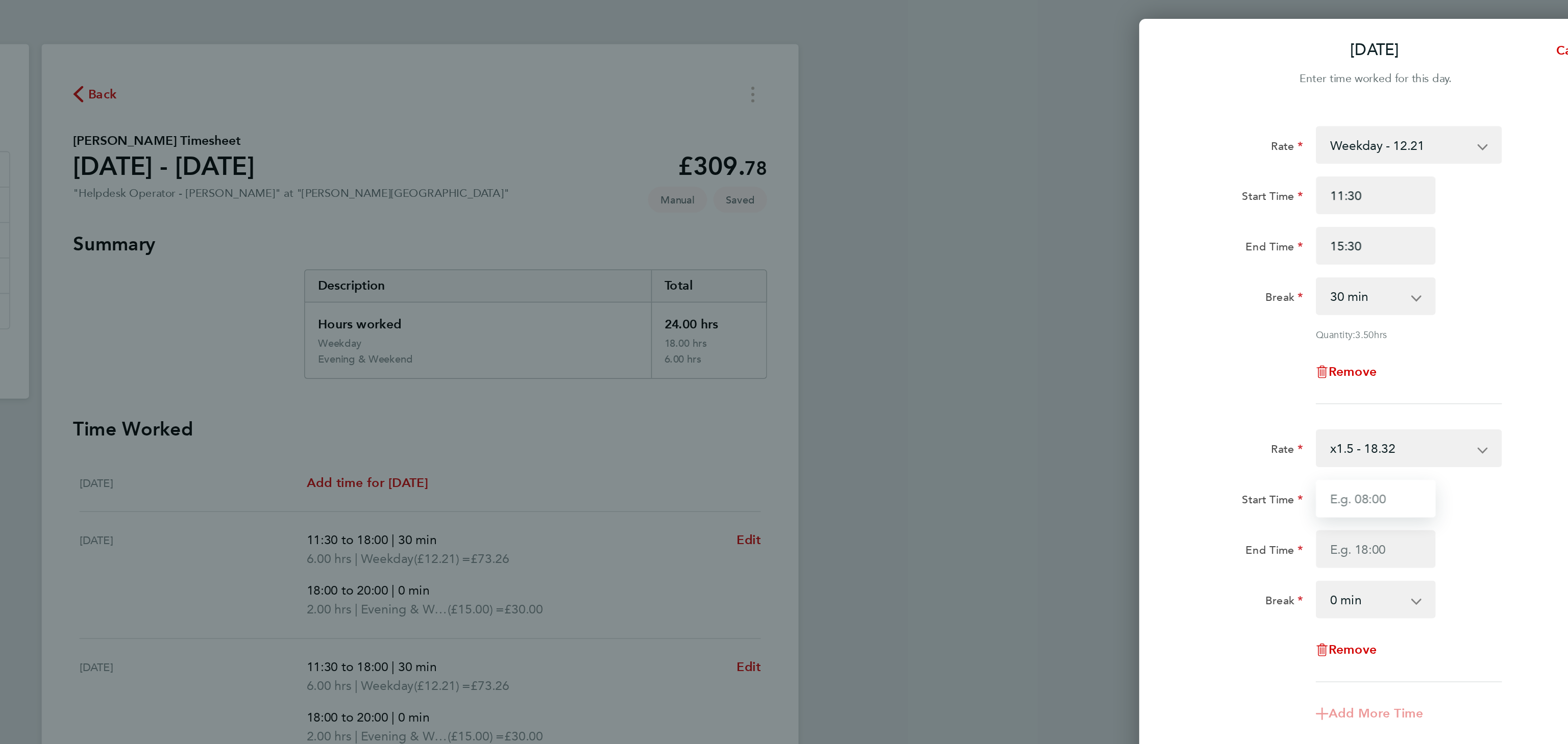
click at [1412, 320] on input "Start Time" at bounding box center [1403, 323] width 77 height 25
type input "15:30"
click at [1394, 353] on input "End Time" at bounding box center [1403, 355] width 77 height 25
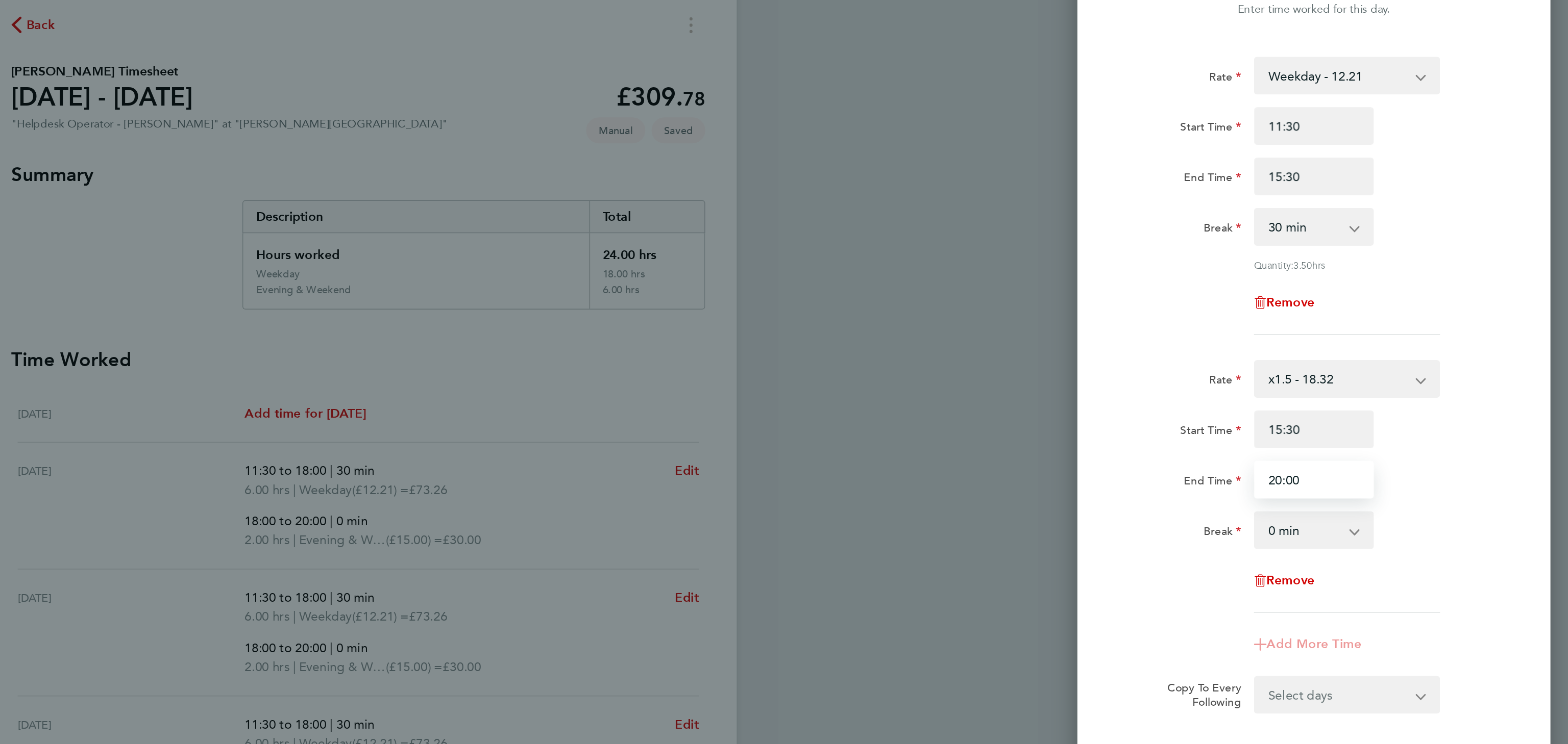
type input "20:00"
click at [1315, 419] on div "Rate x1.5 - 18.32 Evening & Weekend - 15.00 Bank Holiday - 15.00 Weekday - 12.2…" at bounding box center [1403, 360] width 249 height 164
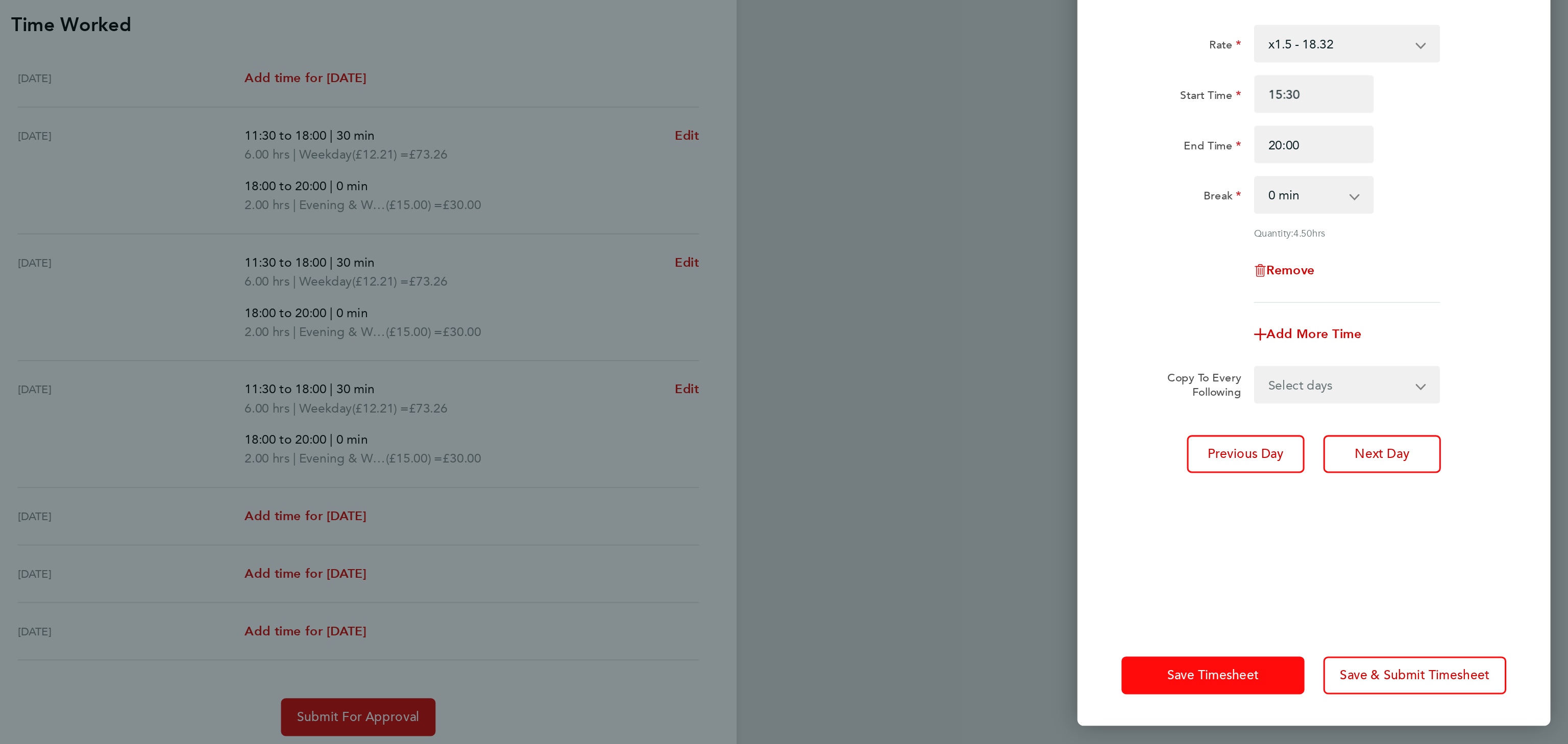
click at [1357, 698] on span "Save Timesheet" at bounding box center [1337, 699] width 59 height 10
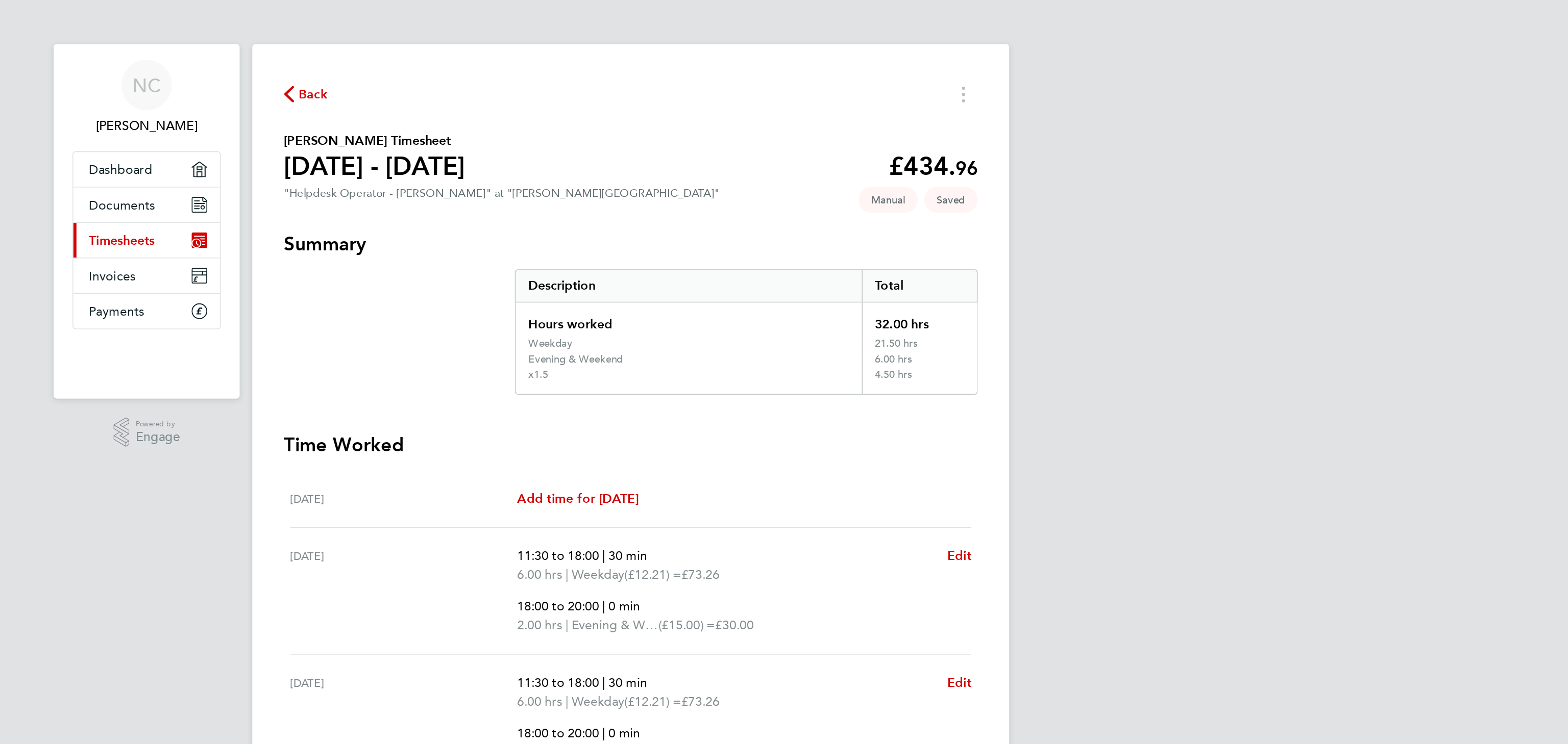
click at [581, 66] on span "Back" at bounding box center [578, 61] width 19 height 12
